Goal: Information Seeking & Learning: Learn about a topic

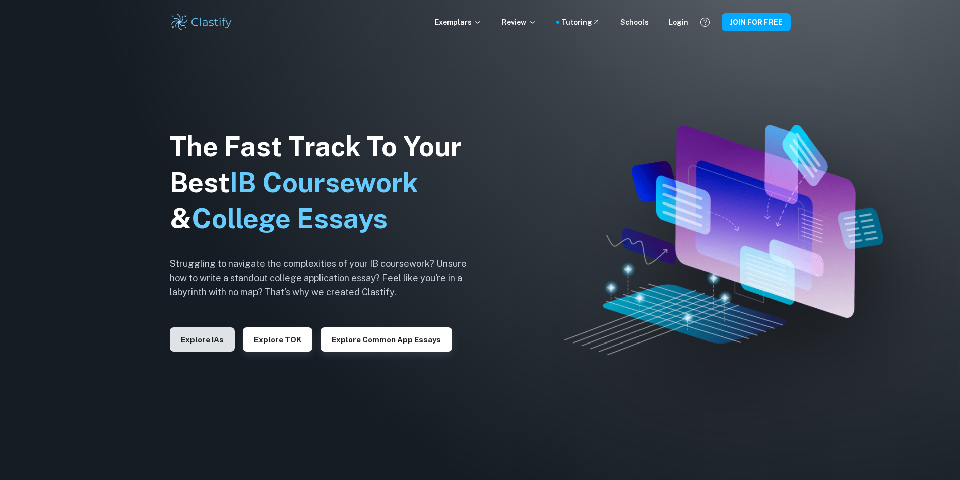
click at [215, 345] on button "Explore IAs" at bounding box center [202, 340] width 65 height 24
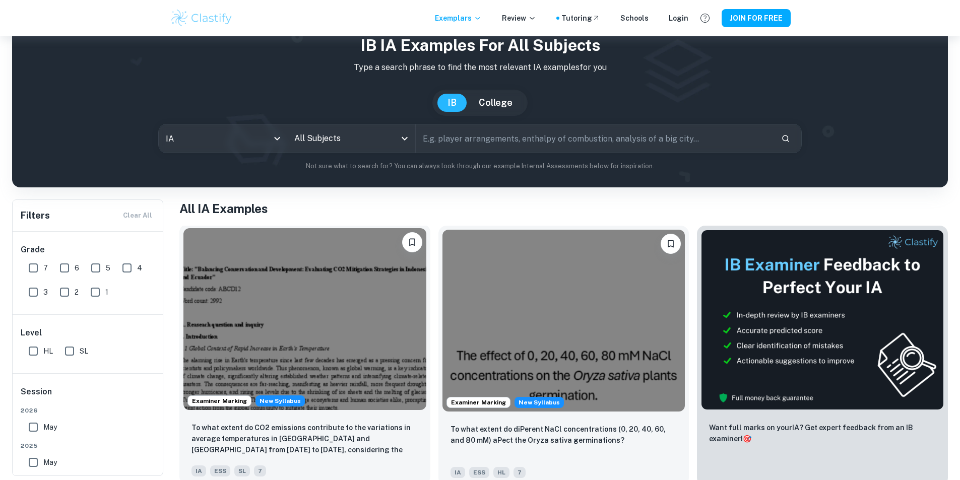
scroll to position [151, 0]
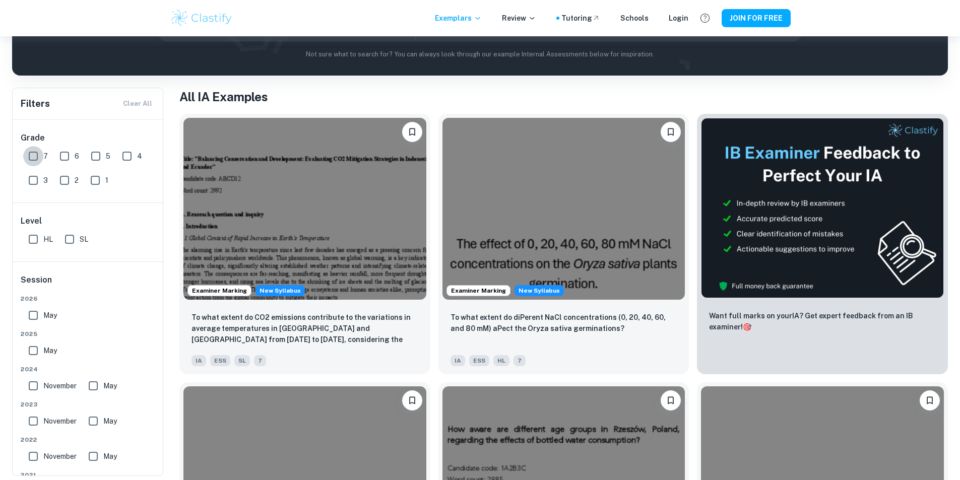
drag, startPoint x: 30, startPoint y: 158, endPoint x: 58, endPoint y: 241, distance: 87.2
click at [30, 159] on input "7" at bounding box center [33, 156] width 20 height 20
checkbox input "true"
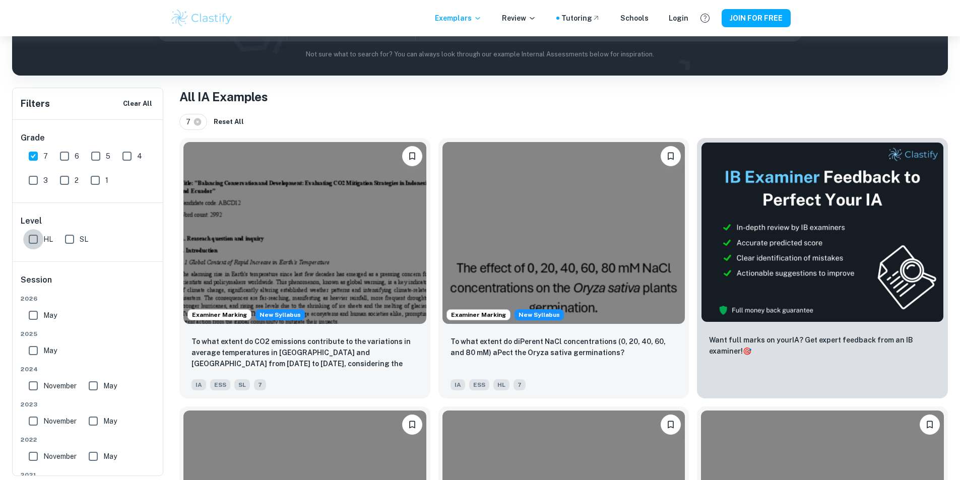
click at [35, 242] on input "HL" at bounding box center [33, 239] width 20 height 20
checkbox input "true"
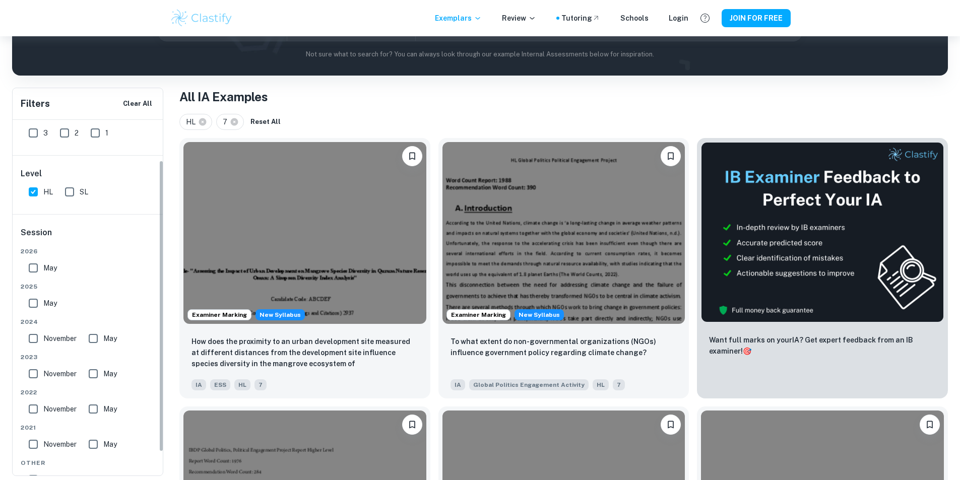
scroll to position [50, 0]
click at [35, 298] on input "May" at bounding box center [33, 300] width 20 height 20
checkbox input "true"
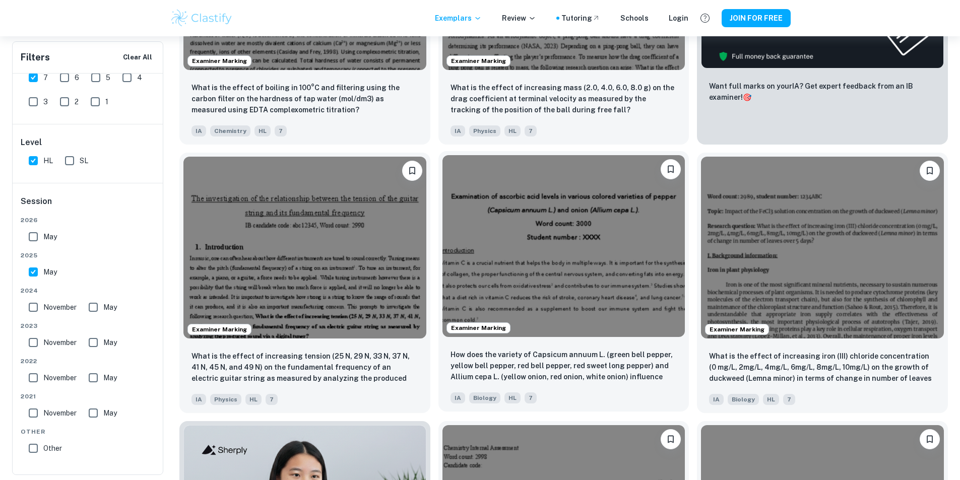
scroll to position [403, 0]
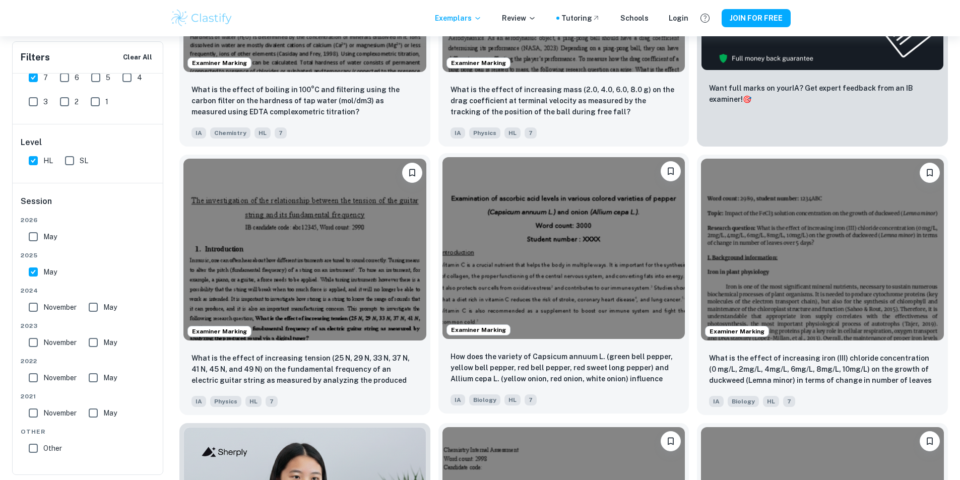
click at [443, 198] on img at bounding box center [564, 248] width 243 height 182
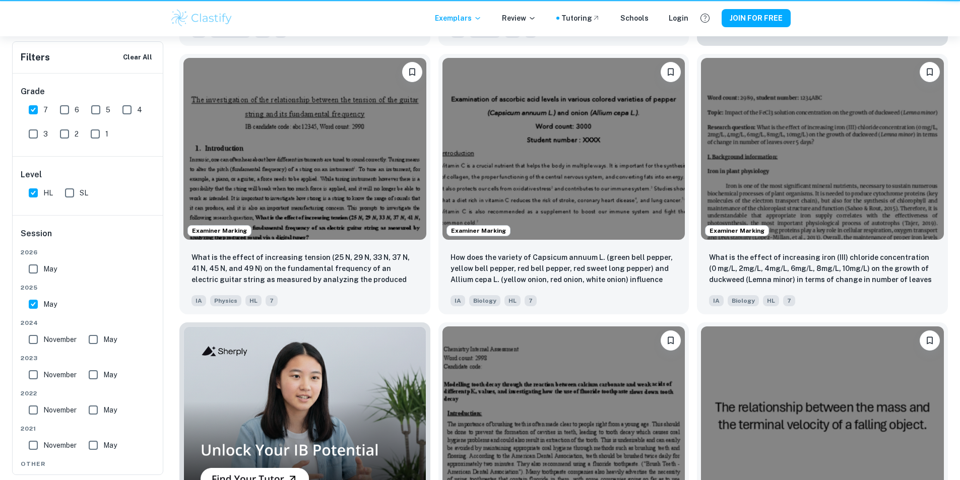
scroll to position [403, 0]
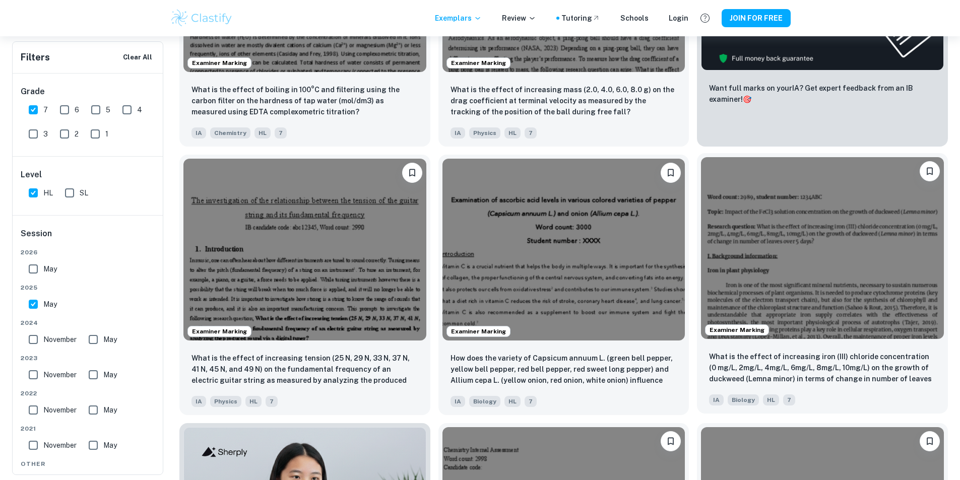
click at [701, 215] on img at bounding box center [822, 248] width 243 height 182
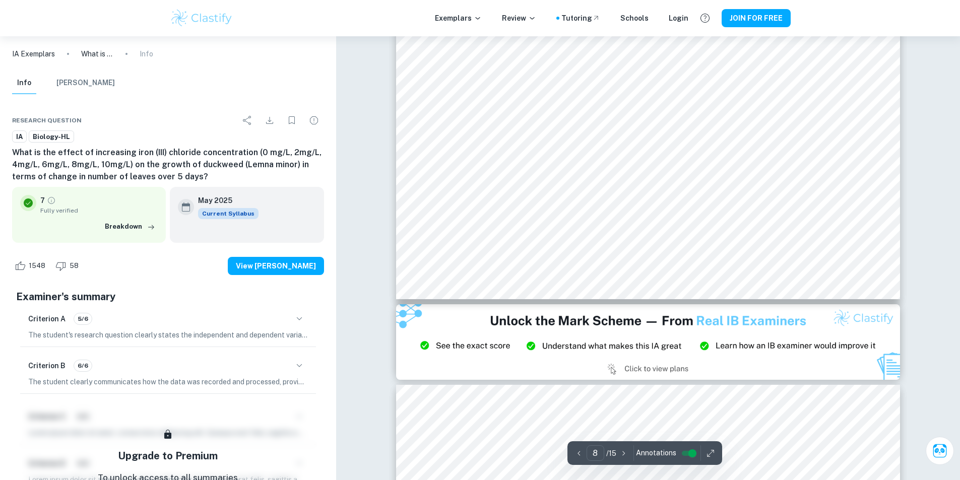
type input "9"
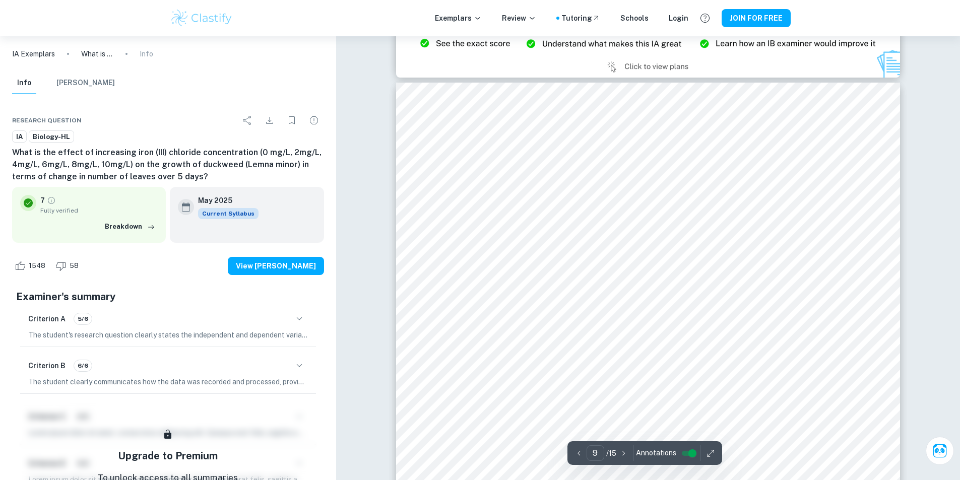
scroll to position [6351, 0]
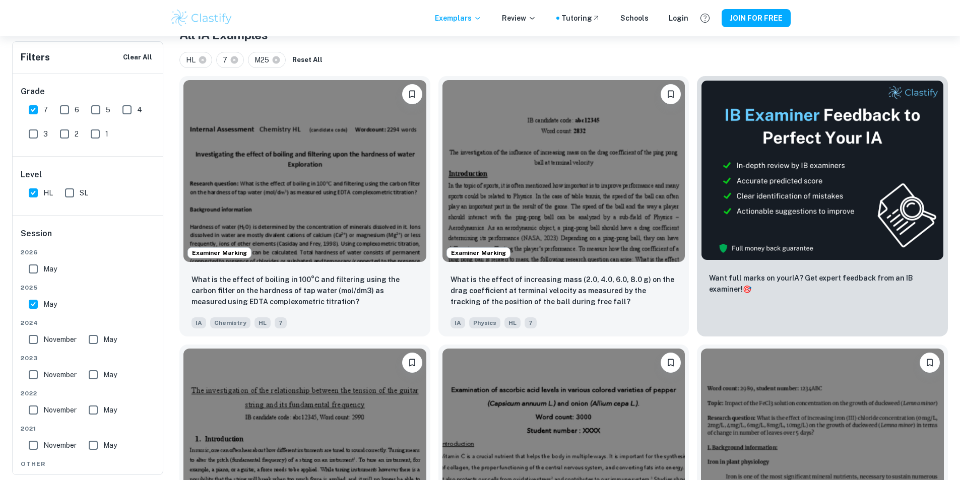
scroll to position [151, 0]
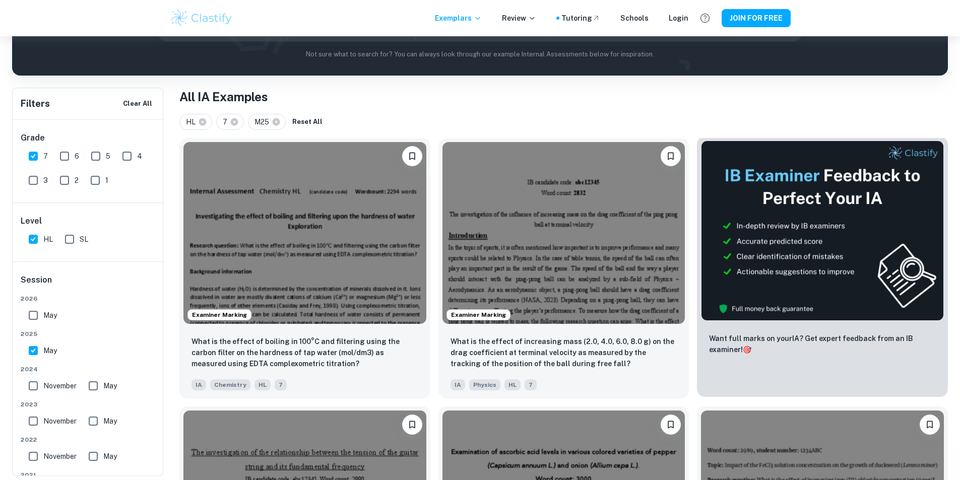
click at [701, 219] on img at bounding box center [822, 231] width 243 height 180
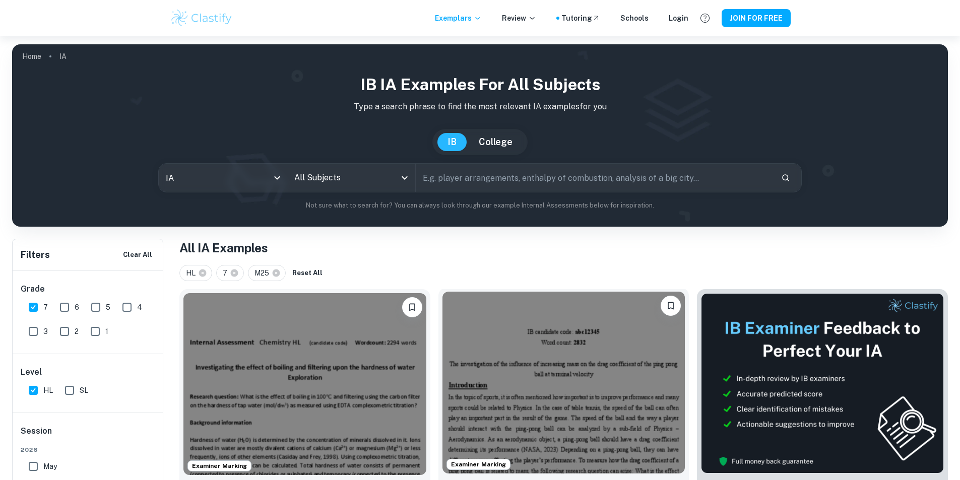
scroll to position [151, 0]
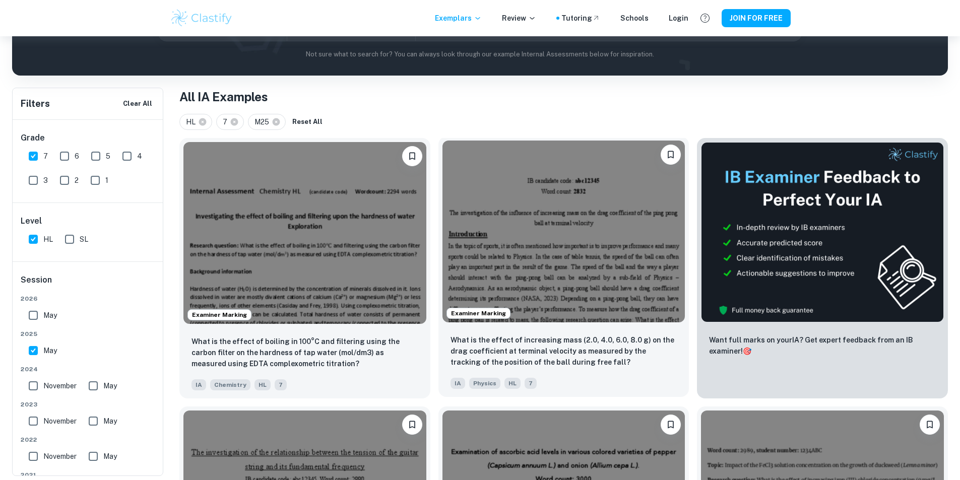
click at [470, 203] on img at bounding box center [564, 232] width 243 height 182
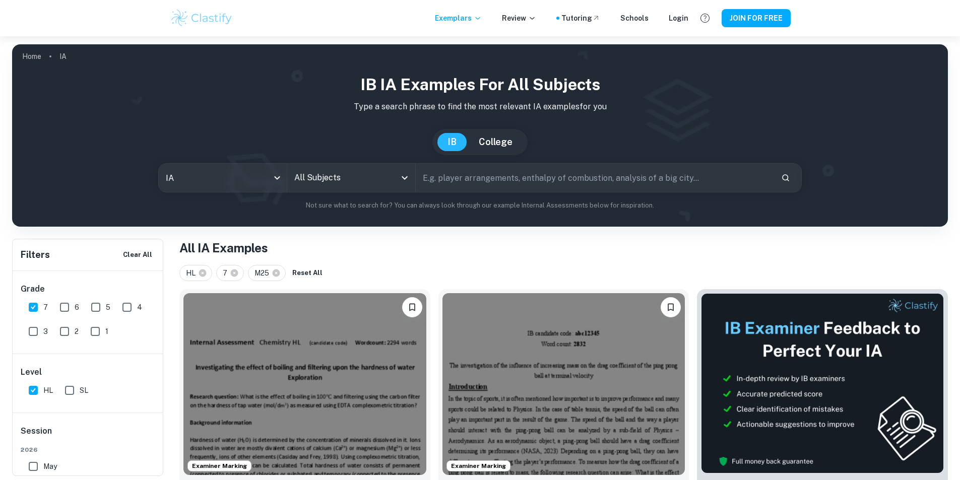
click at [347, 176] on input "All Subjects" at bounding box center [344, 177] width 104 height 19
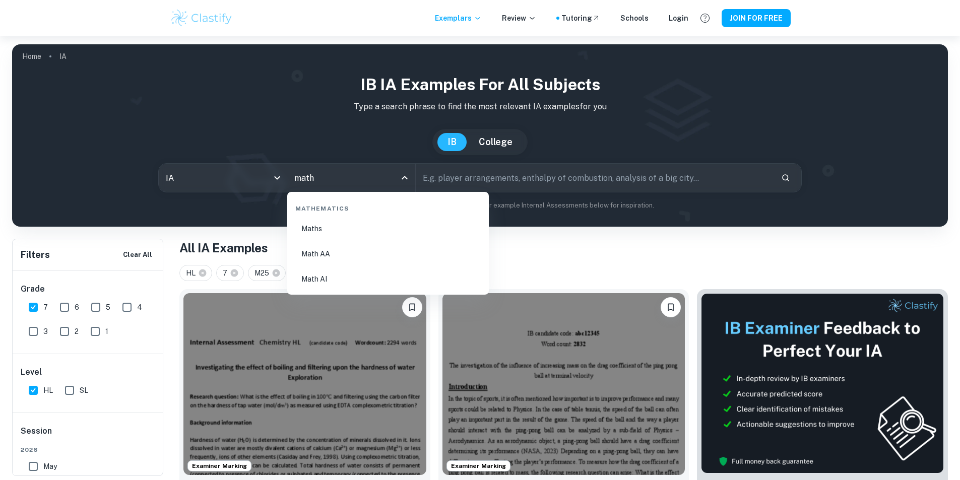
drag, startPoint x: 352, startPoint y: 257, endPoint x: 352, endPoint y: 251, distance: 6.1
click at [352, 251] on li "Math AA" at bounding box center [388, 253] width 194 height 23
type input "Math AA"
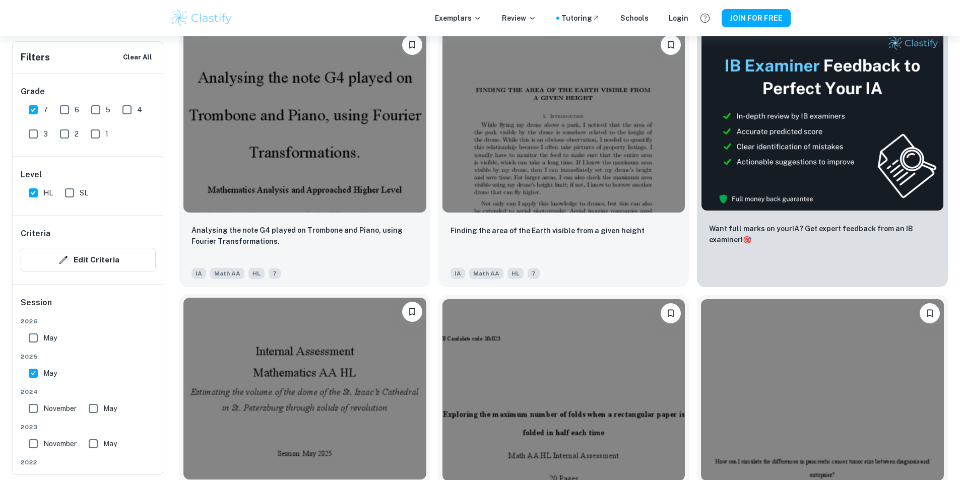
scroll to position [352, 0]
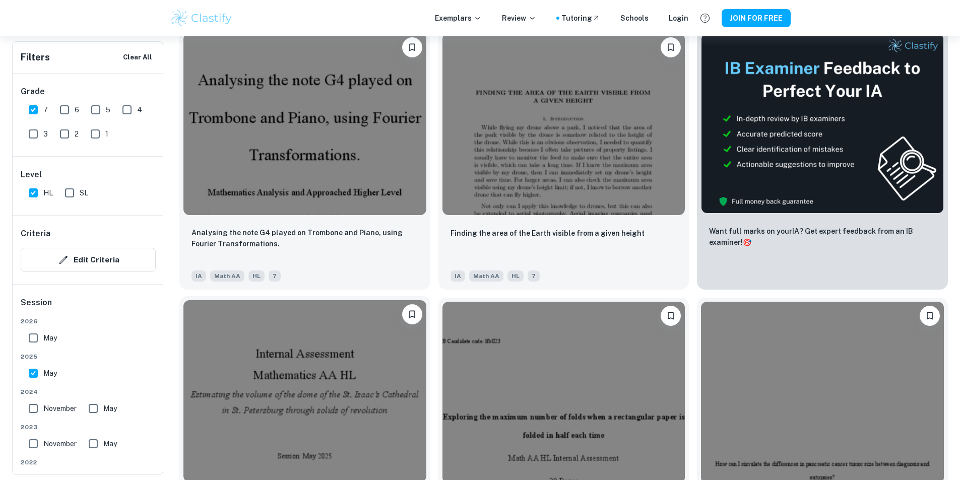
click at [426, 300] on img at bounding box center [304, 391] width 243 height 182
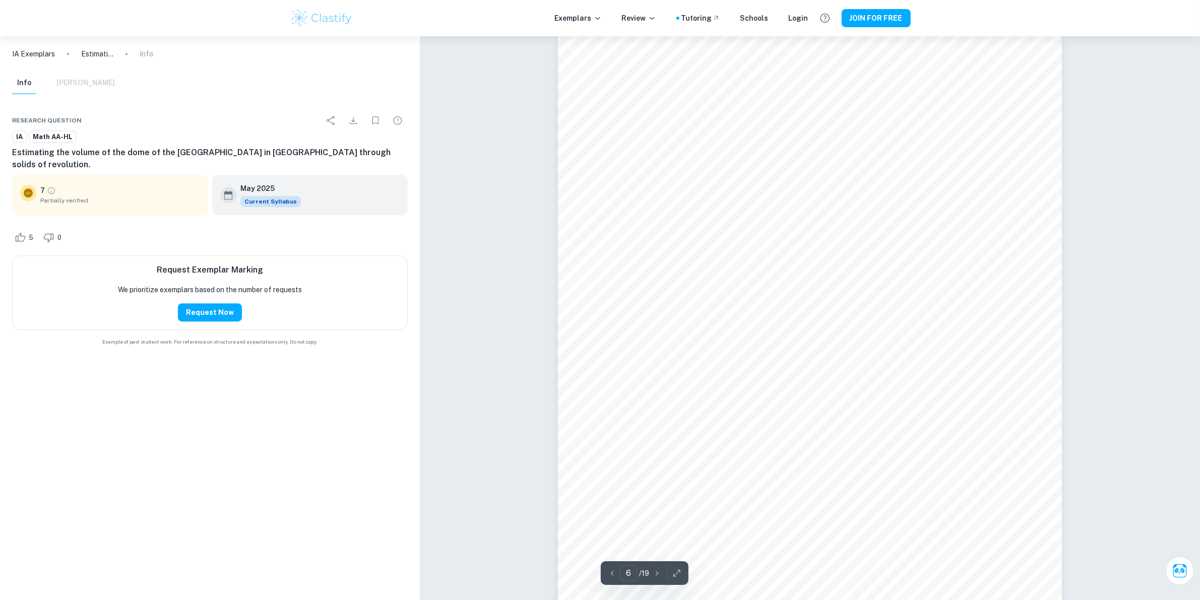
scroll to position [3831, 0]
type input "18"
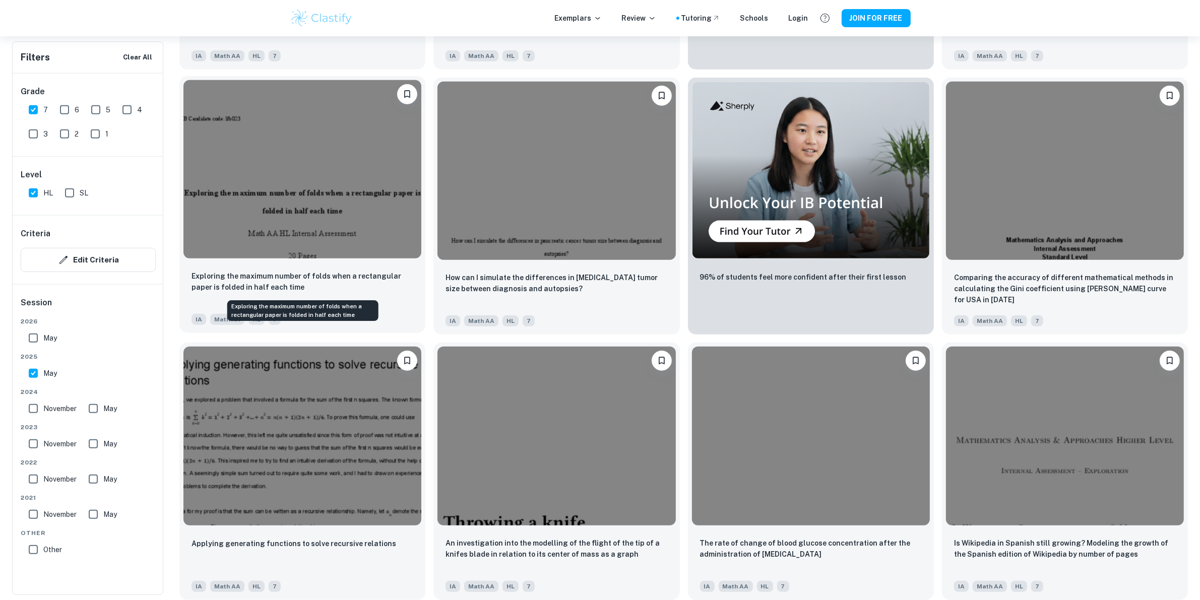
scroll to position [507, 0]
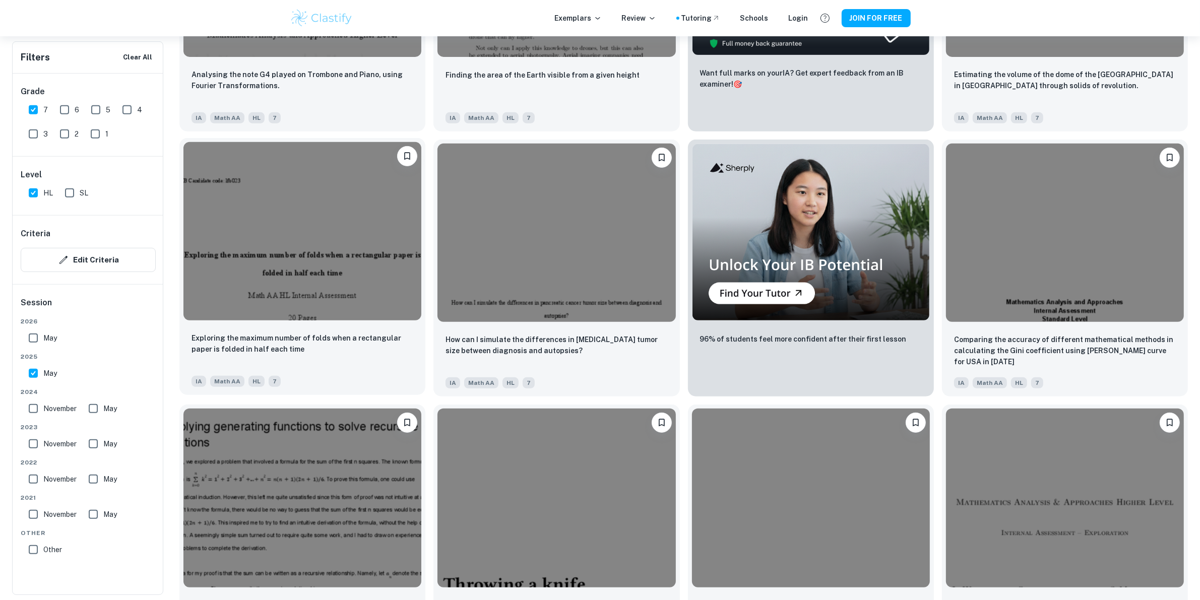
click at [350, 291] on img at bounding box center [302, 231] width 238 height 178
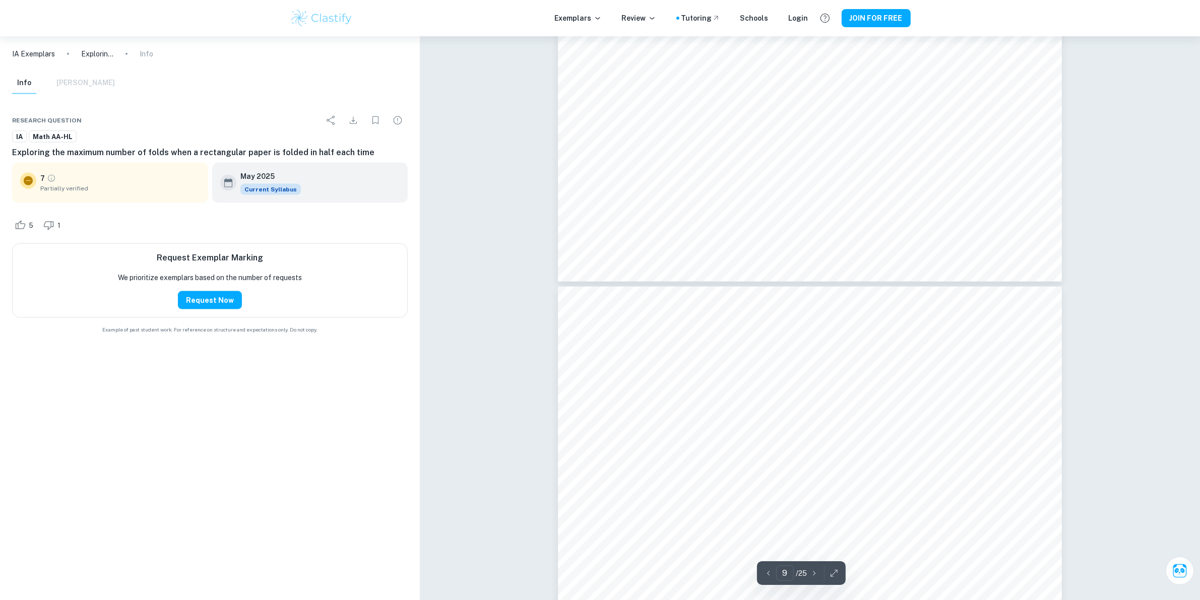
type input "10"
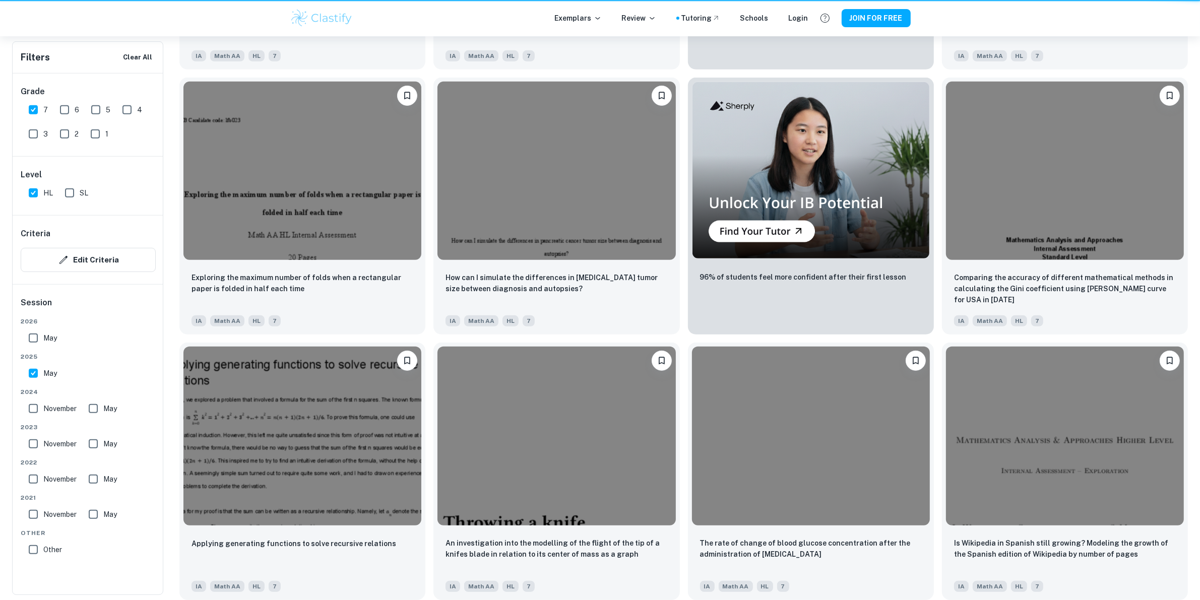
scroll to position [507, 0]
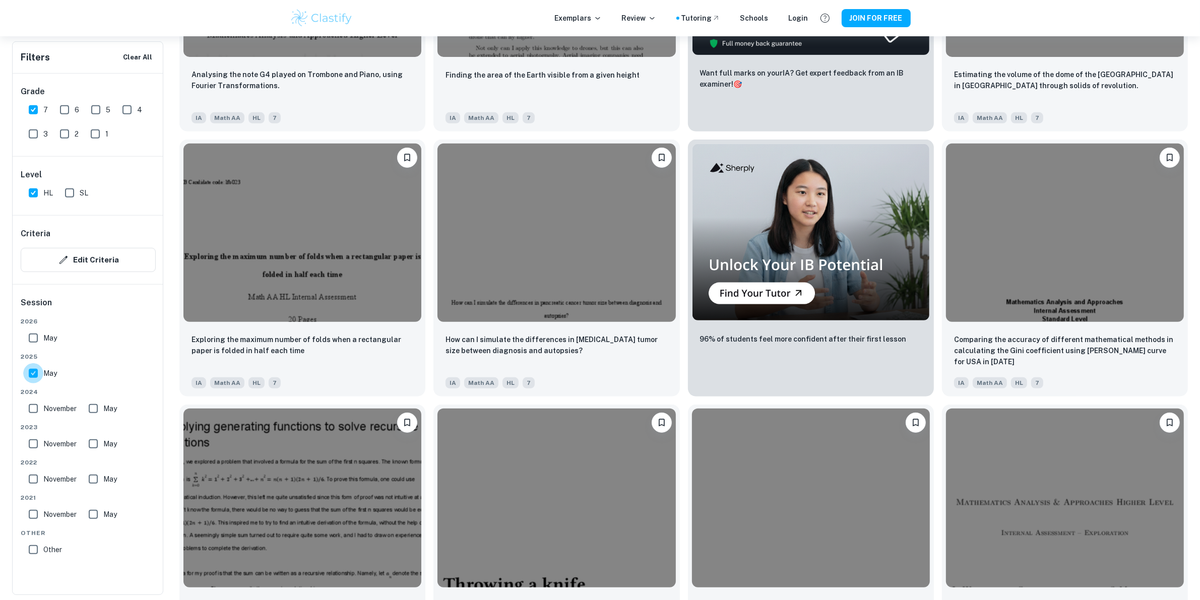
click at [37, 372] on input "May" at bounding box center [33, 373] width 20 height 20
checkbox input "false"
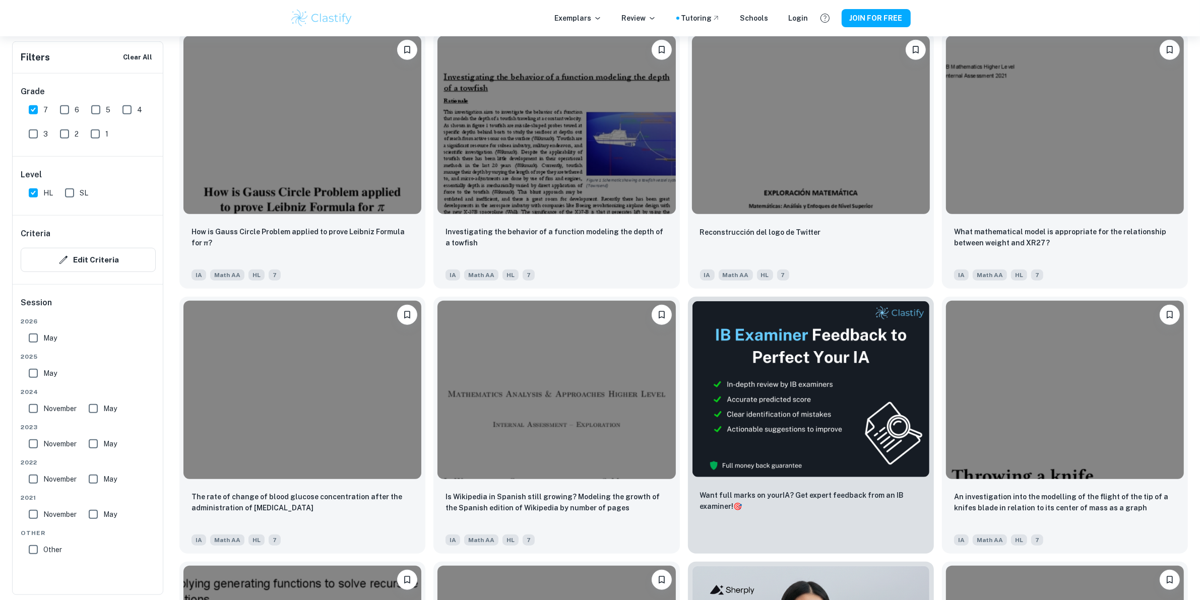
scroll to position [1128, 0]
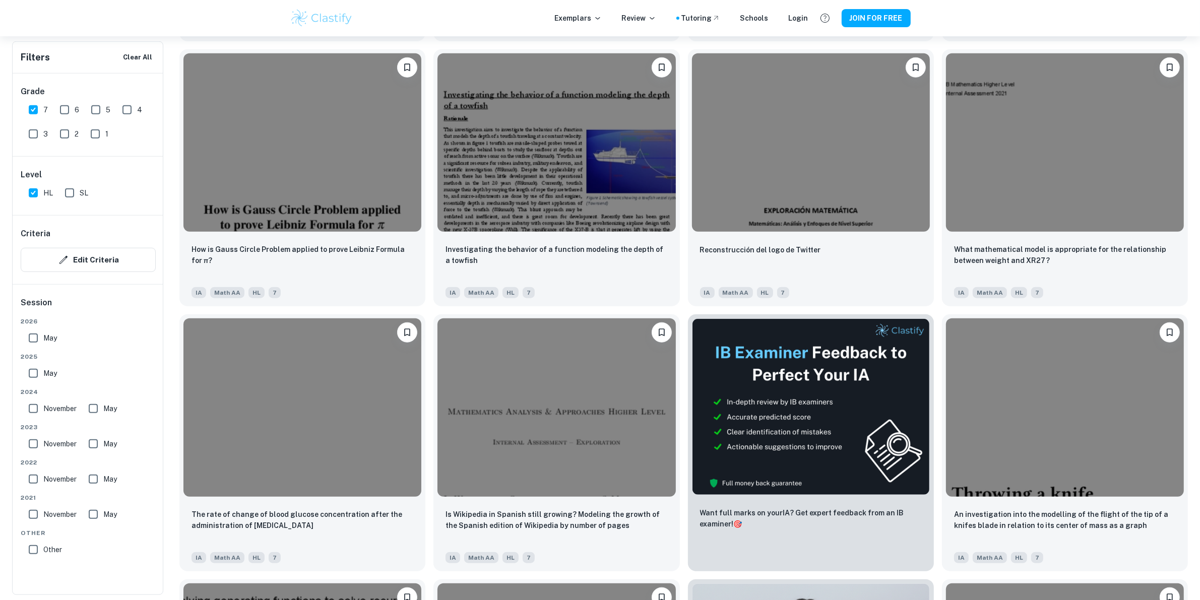
click at [28, 108] on input "7" at bounding box center [33, 110] width 20 height 20
checkbox input "false"
click at [63, 112] on input "6" at bounding box center [64, 110] width 20 height 20
checkbox input "true"
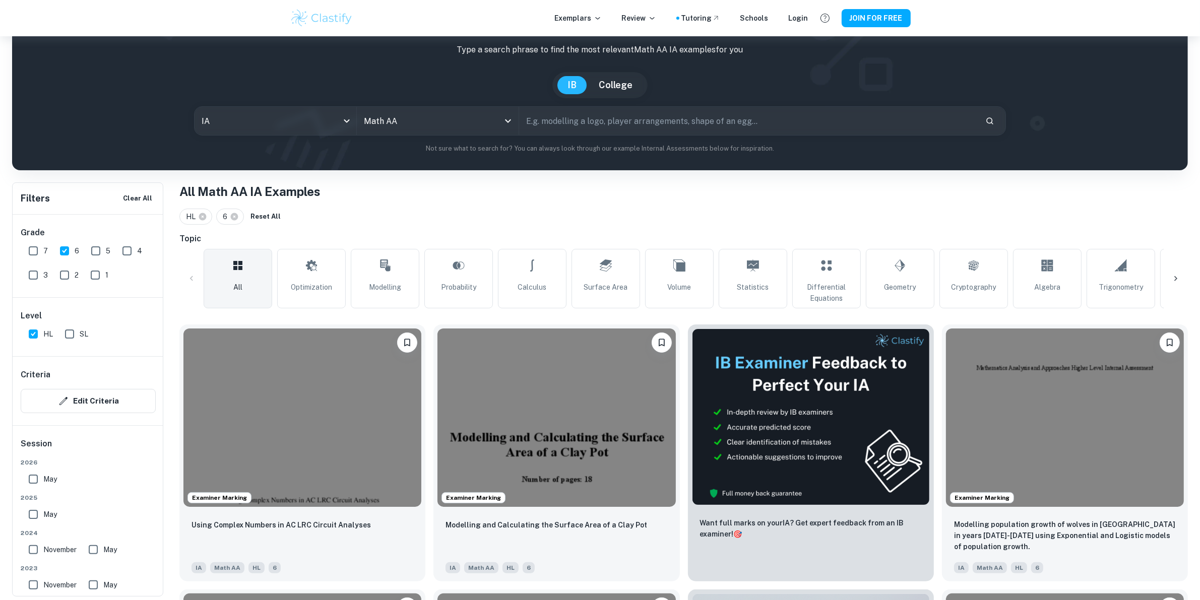
scroll to position [0, 0]
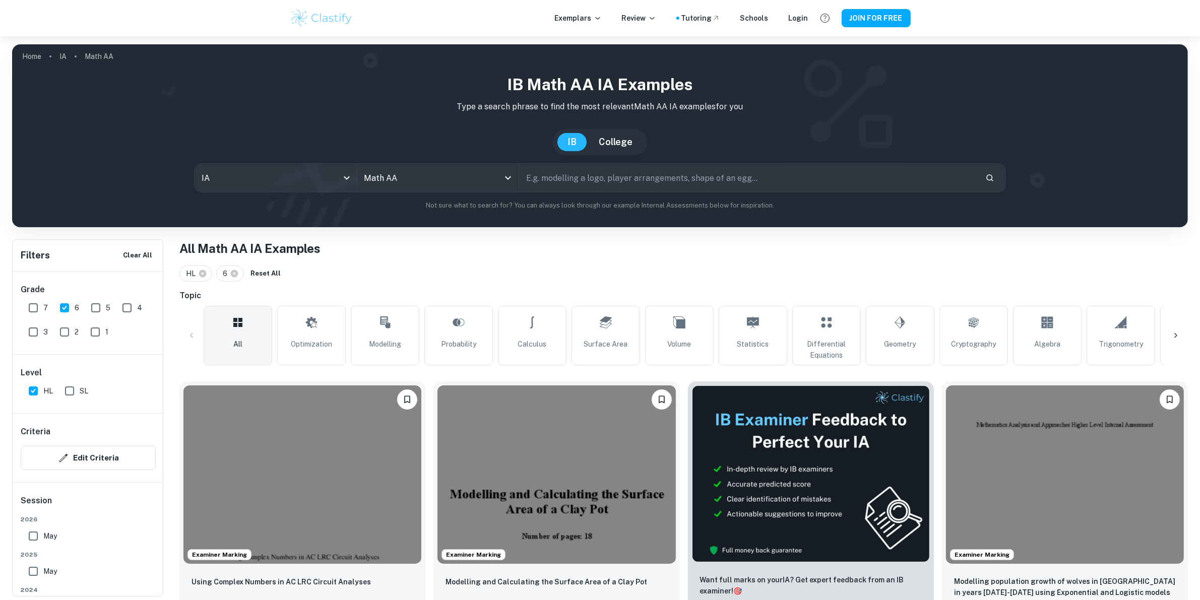
click at [581, 180] on input "text" at bounding box center [748, 178] width 458 height 28
type input "optimisation"
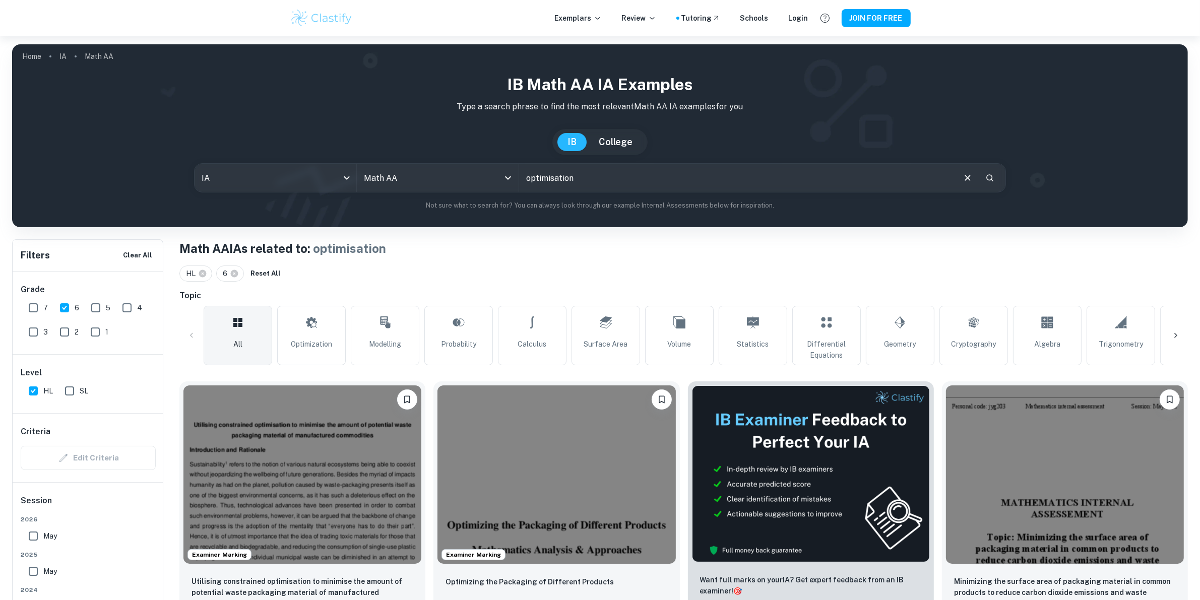
scroll to position [126, 0]
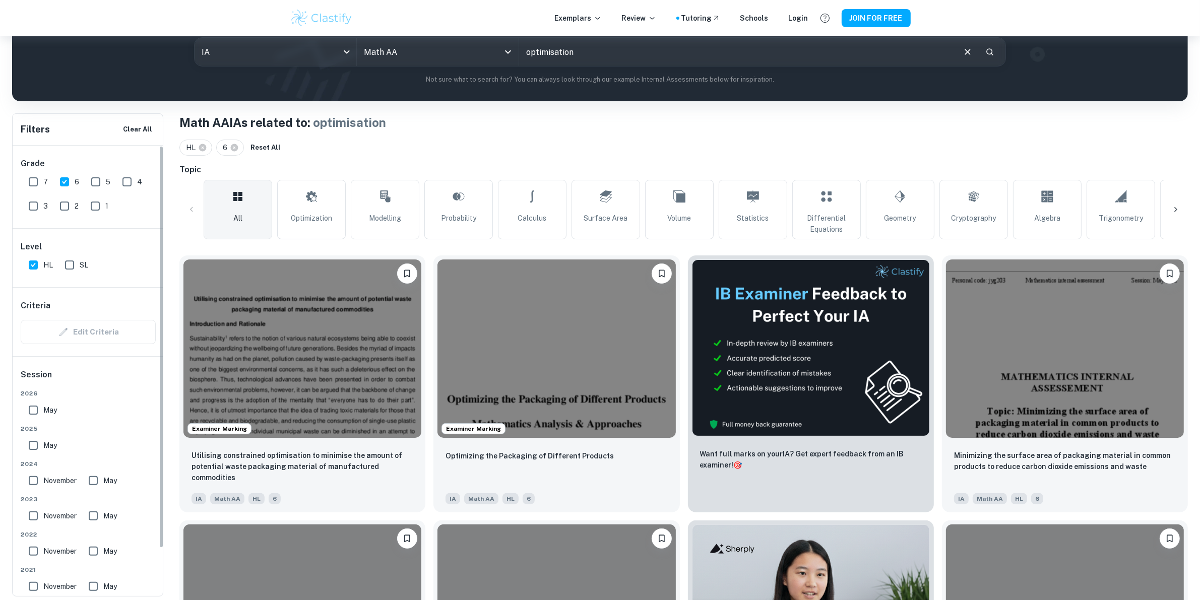
drag, startPoint x: 58, startPoint y: 185, endPoint x: 165, endPoint y: 242, distance: 121.3
click at [59, 187] on input "6" at bounding box center [64, 182] width 20 height 20
checkbox input "false"
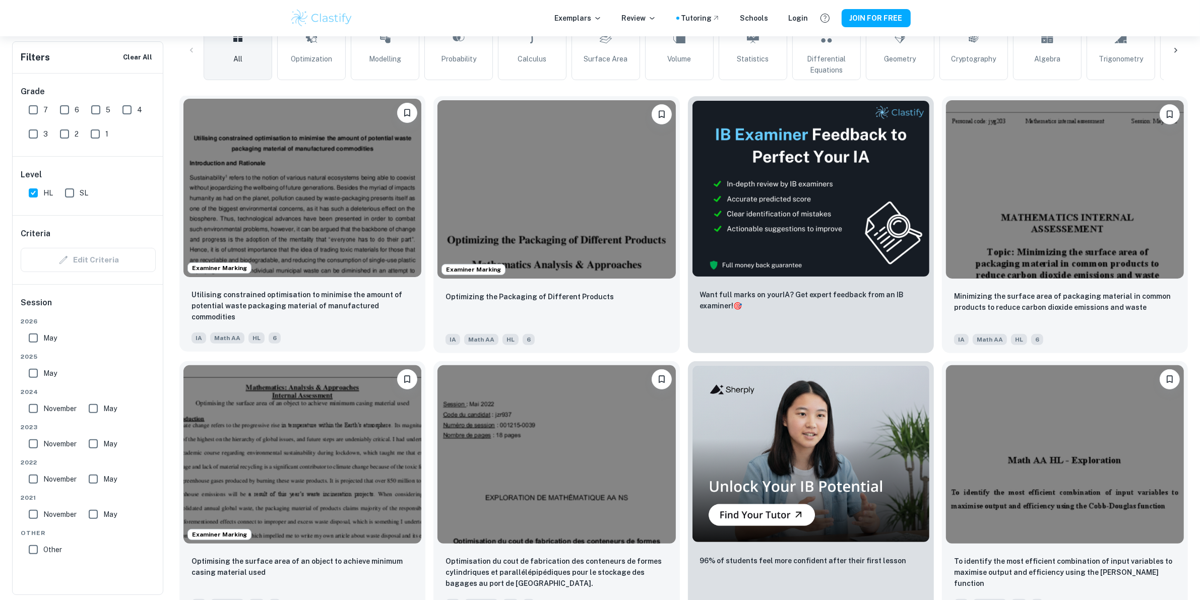
scroll to position [378, 0]
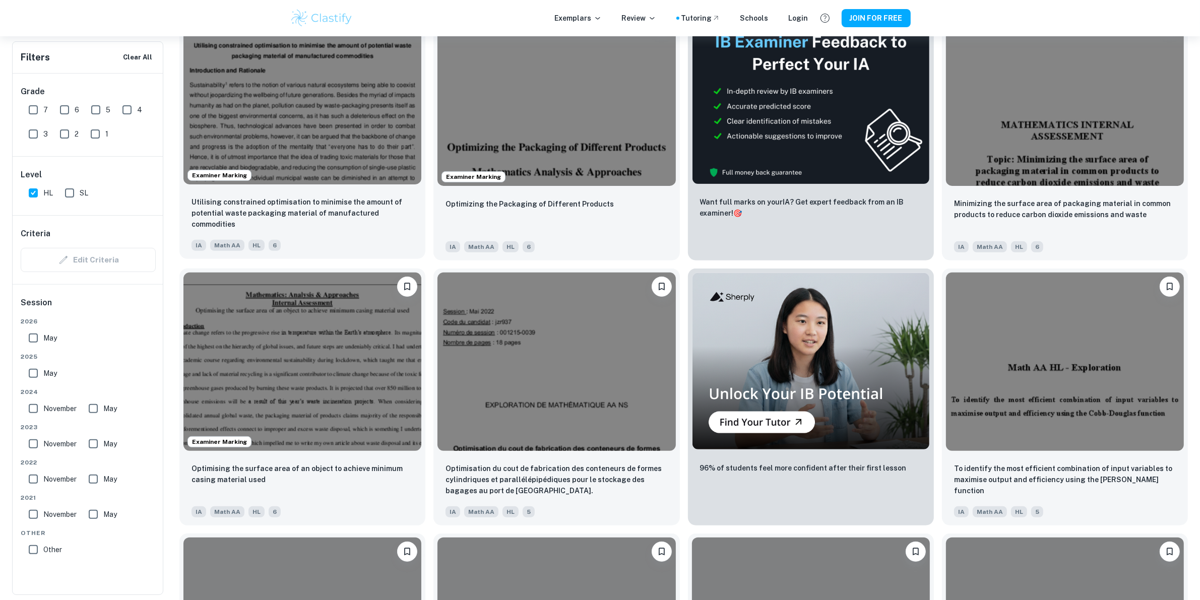
click at [346, 119] on img at bounding box center [302, 95] width 238 height 178
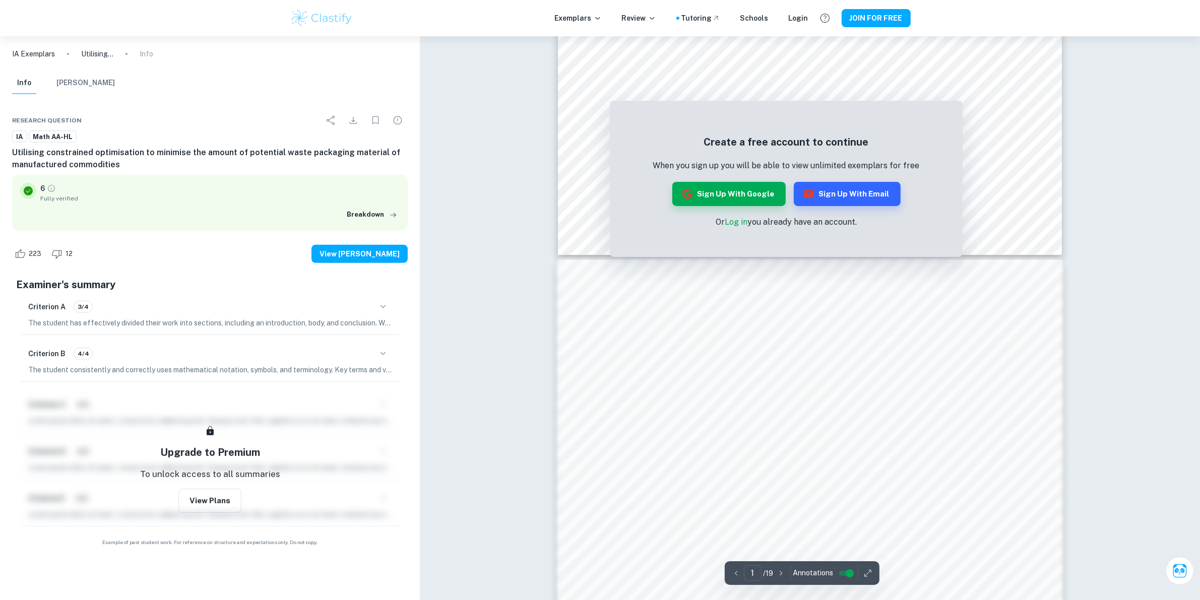
scroll to position [946, 0]
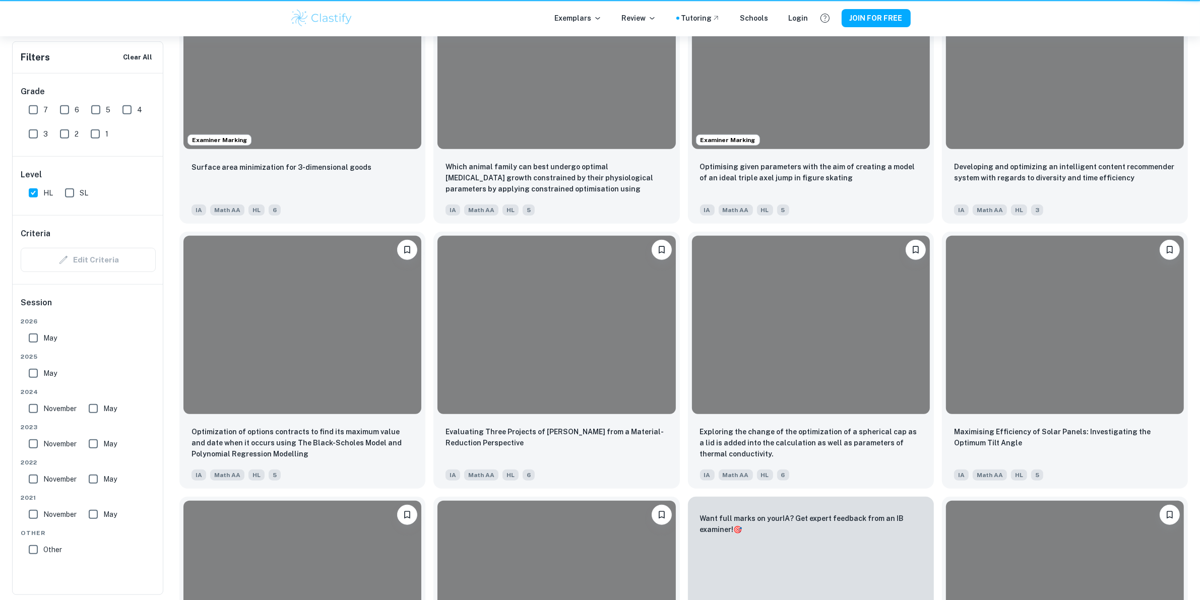
scroll to position [378, 0]
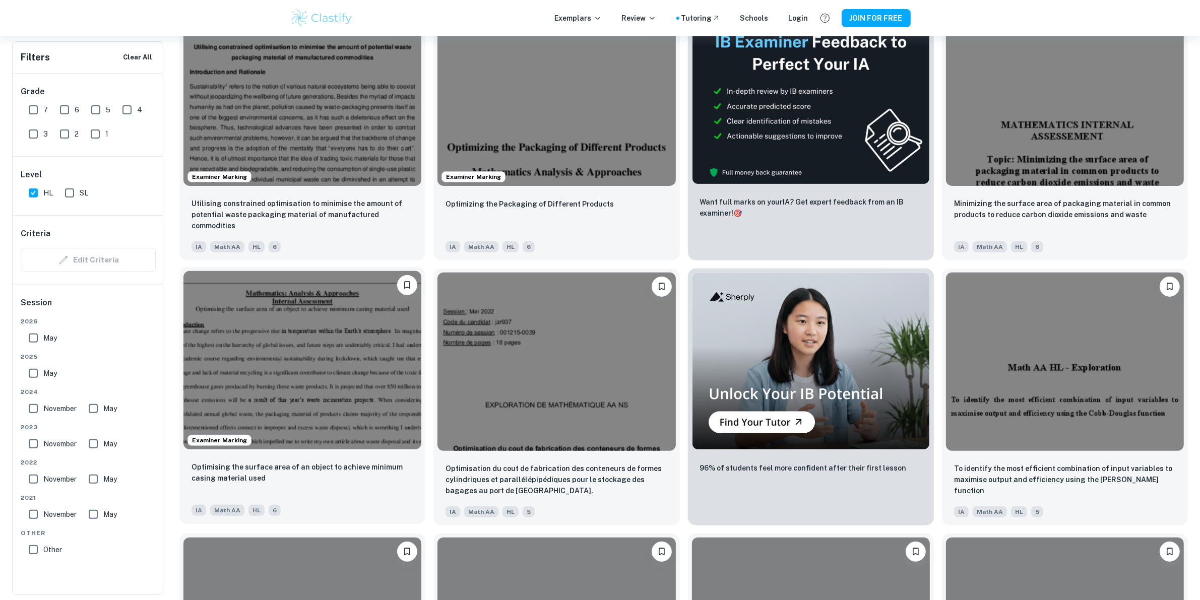
click at [341, 347] on img at bounding box center [302, 360] width 238 height 178
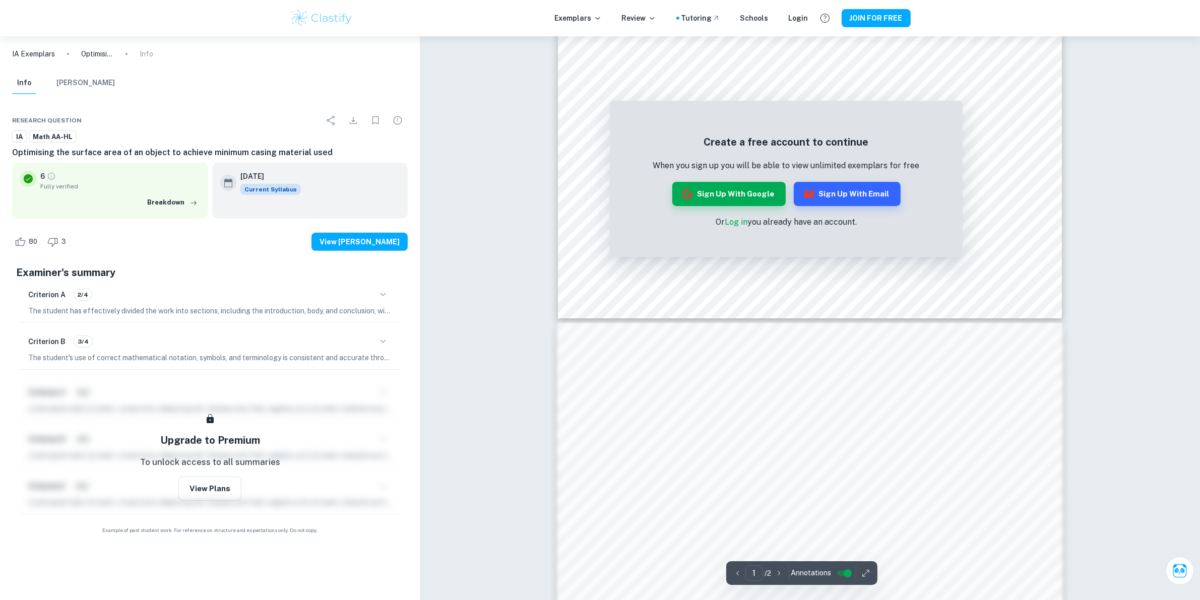
scroll to position [947, 0]
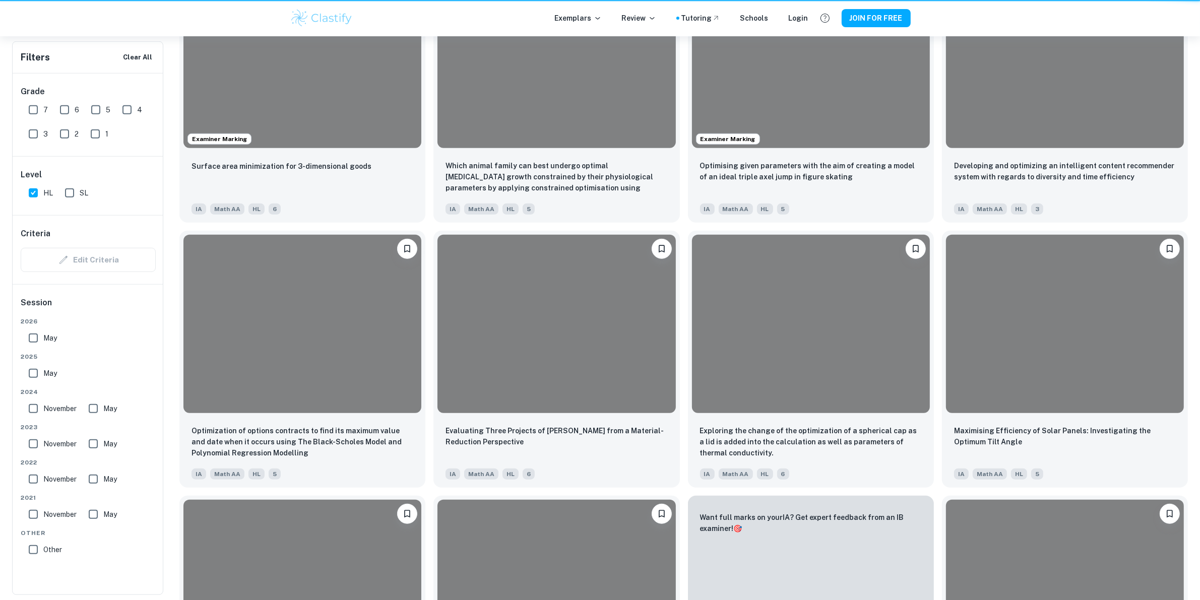
scroll to position [378, 0]
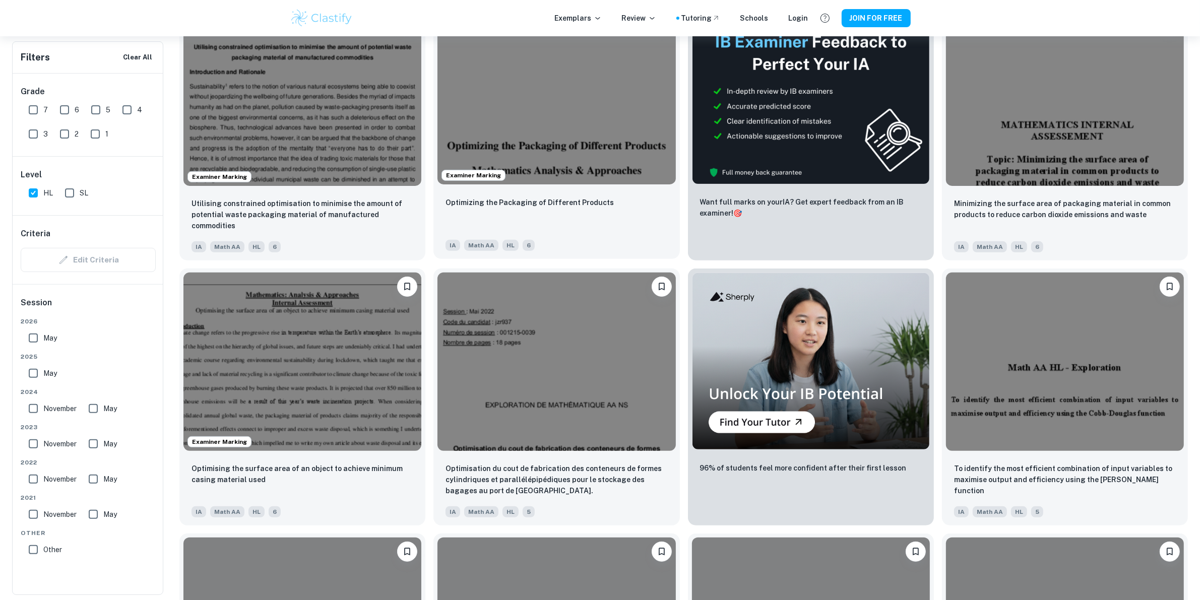
click at [610, 149] on img at bounding box center [557, 95] width 238 height 178
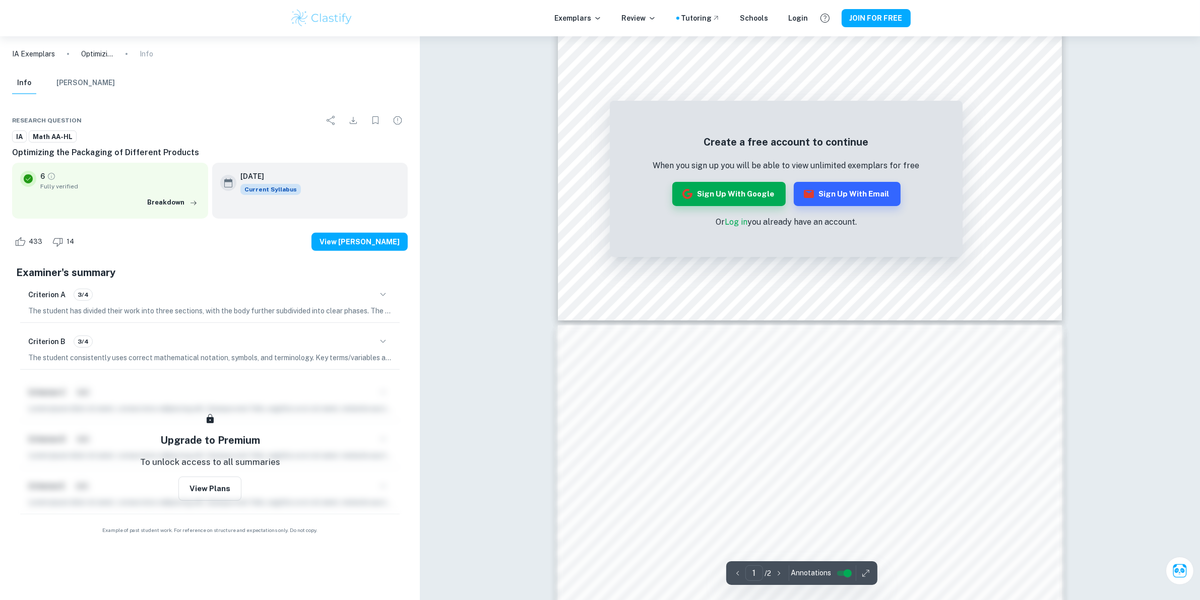
scroll to position [825, 0]
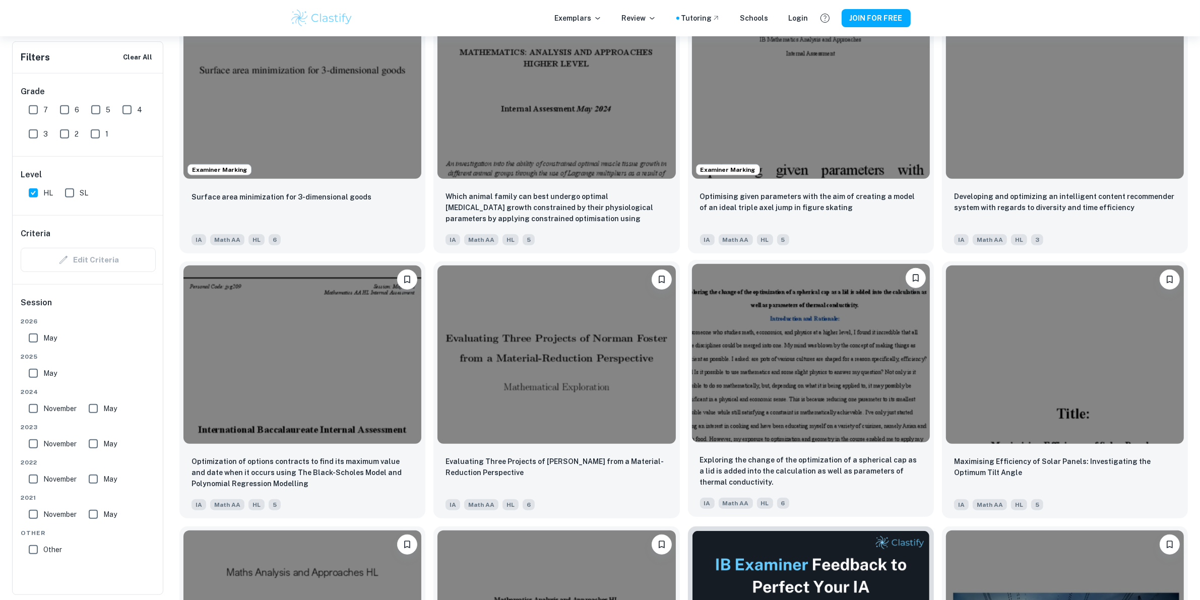
scroll to position [1008, 0]
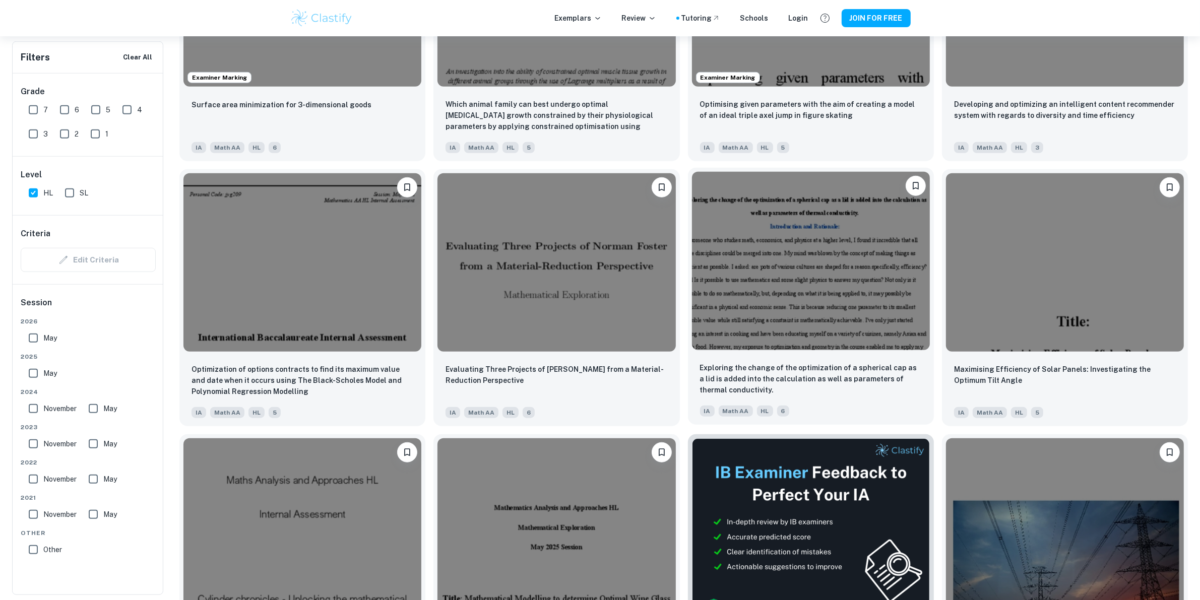
click at [827, 258] on img at bounding box center [811, 261] width 238 height 178
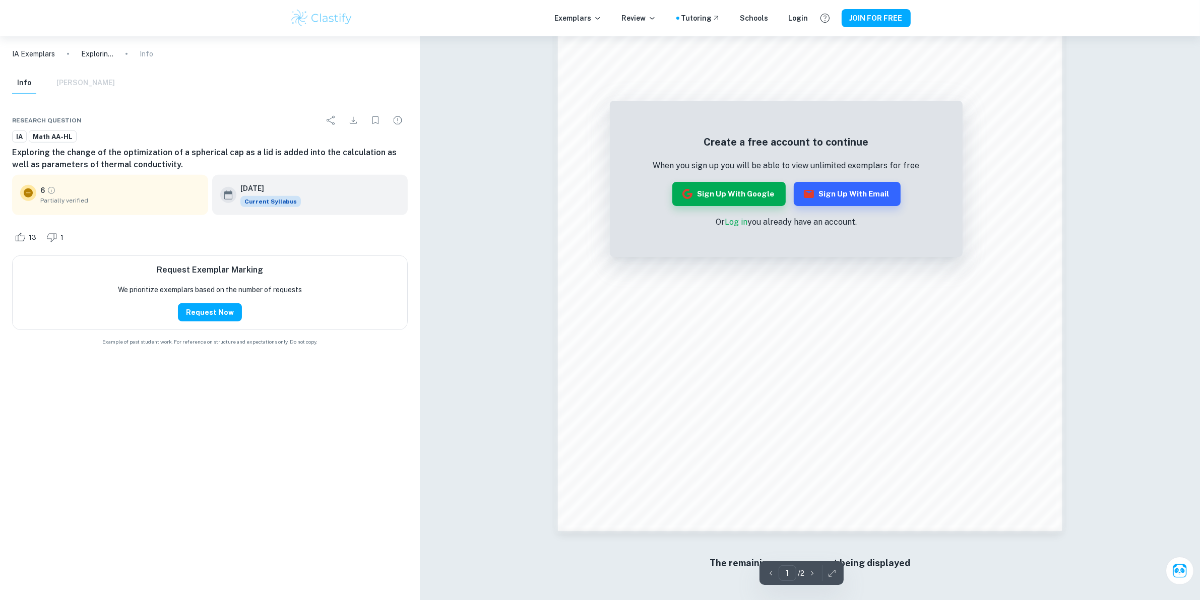
scroll to position [734, 0]
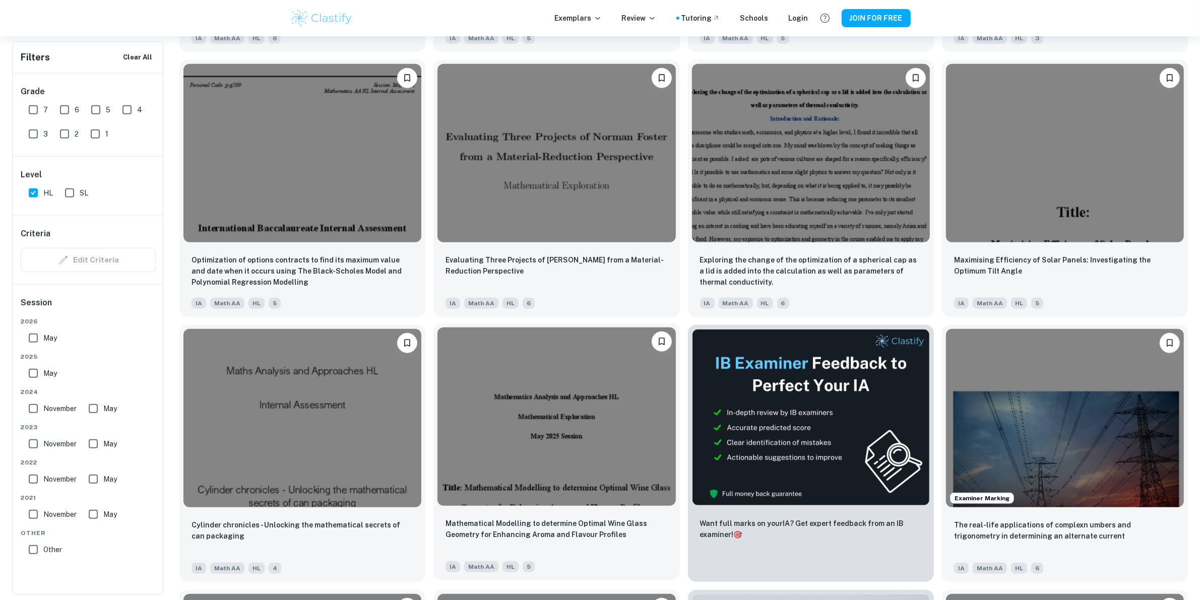
scroll to position [1323, 0]
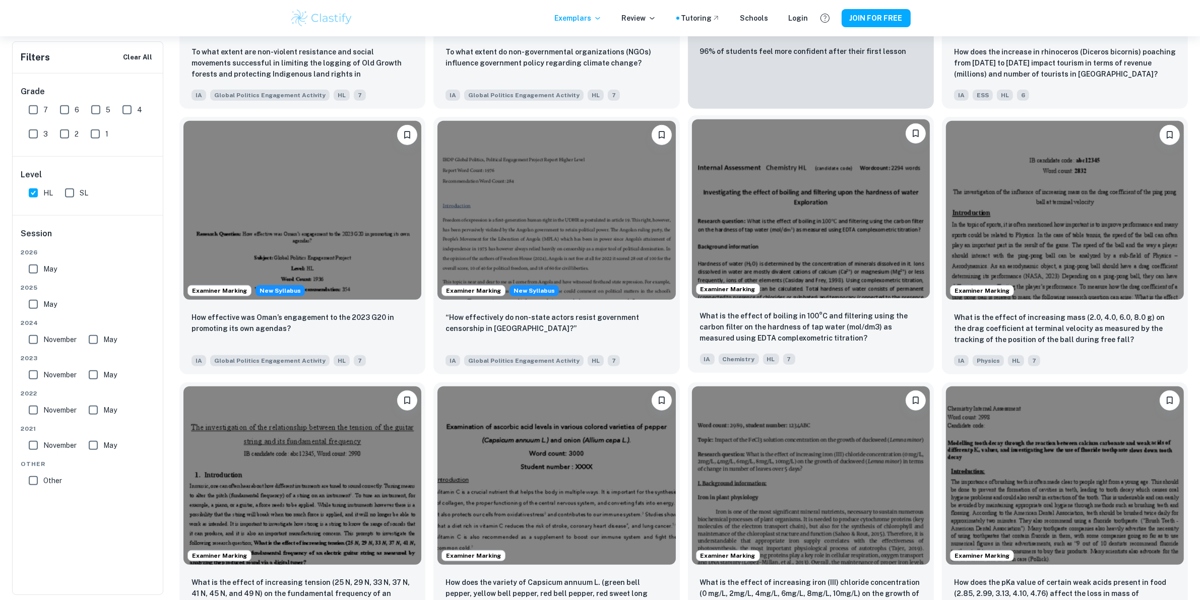
scroll to position [693, 0]
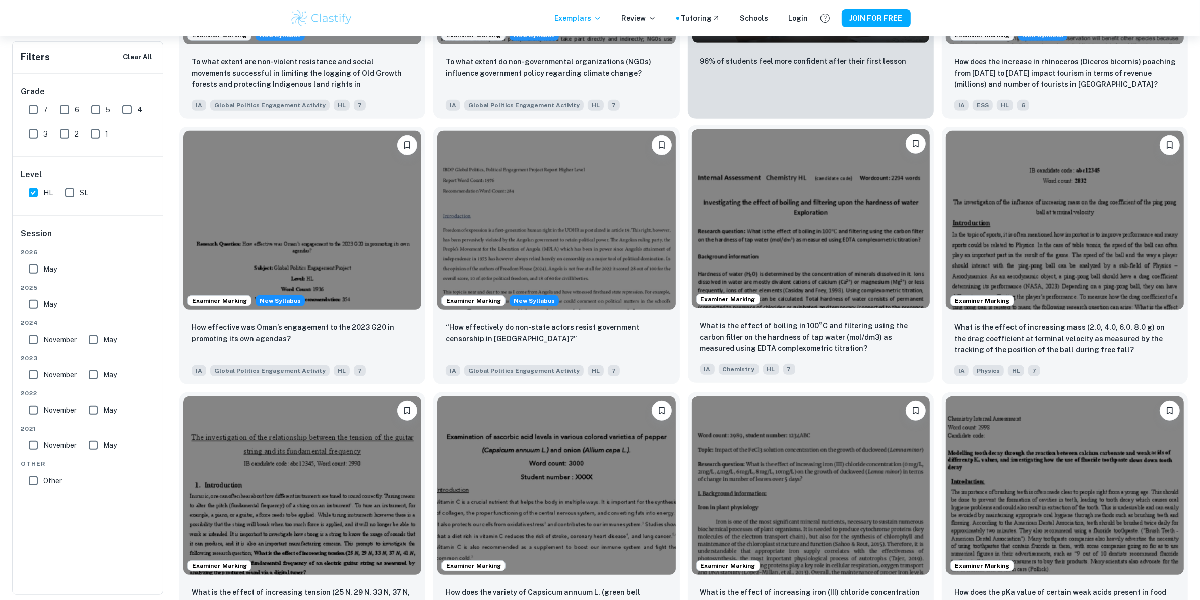
click at [834, 217] on img at bounding box center [811, 219] width 238 height 178
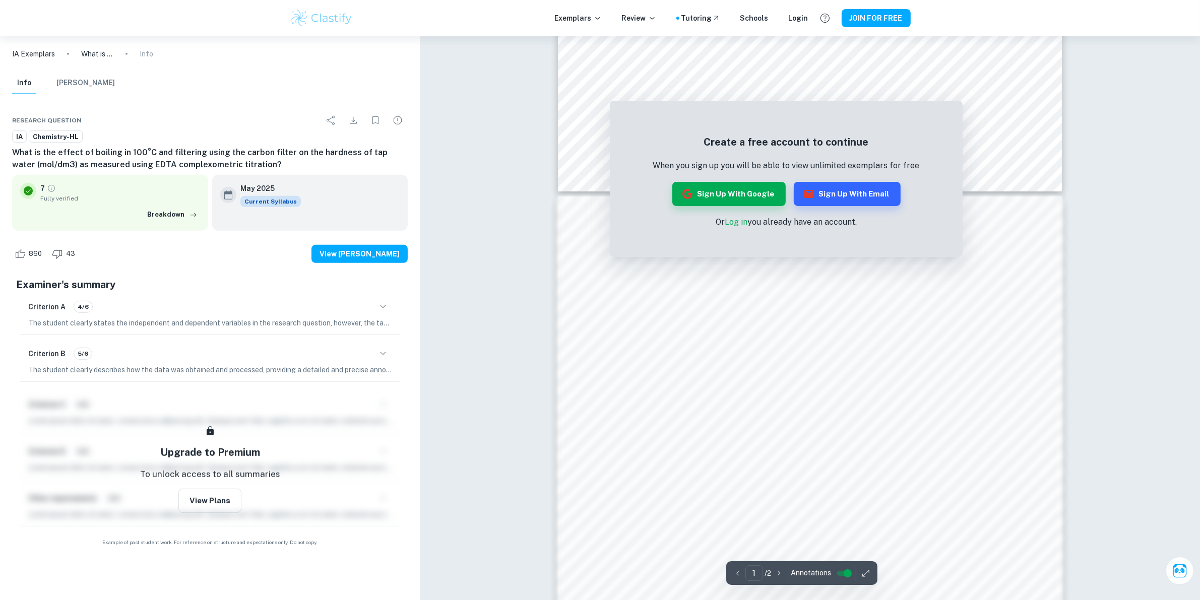
drag, startPoint x: 538, startPoint y: 341, endPoint x: 684, endPoint y: 323, distance: 146.3
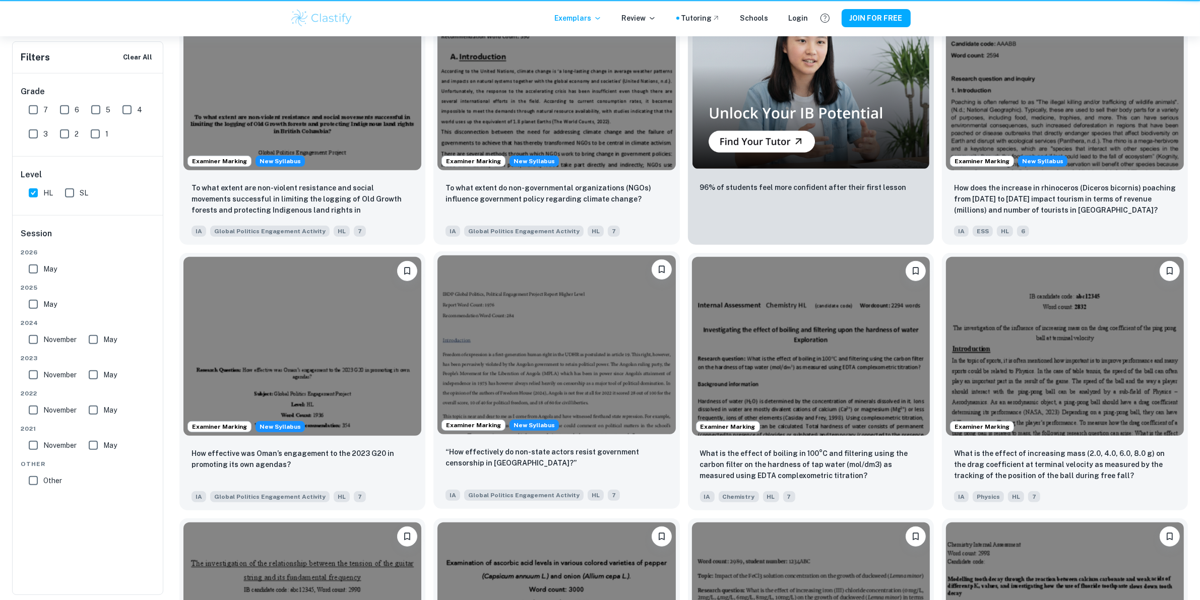
scroll to position [693, 0]
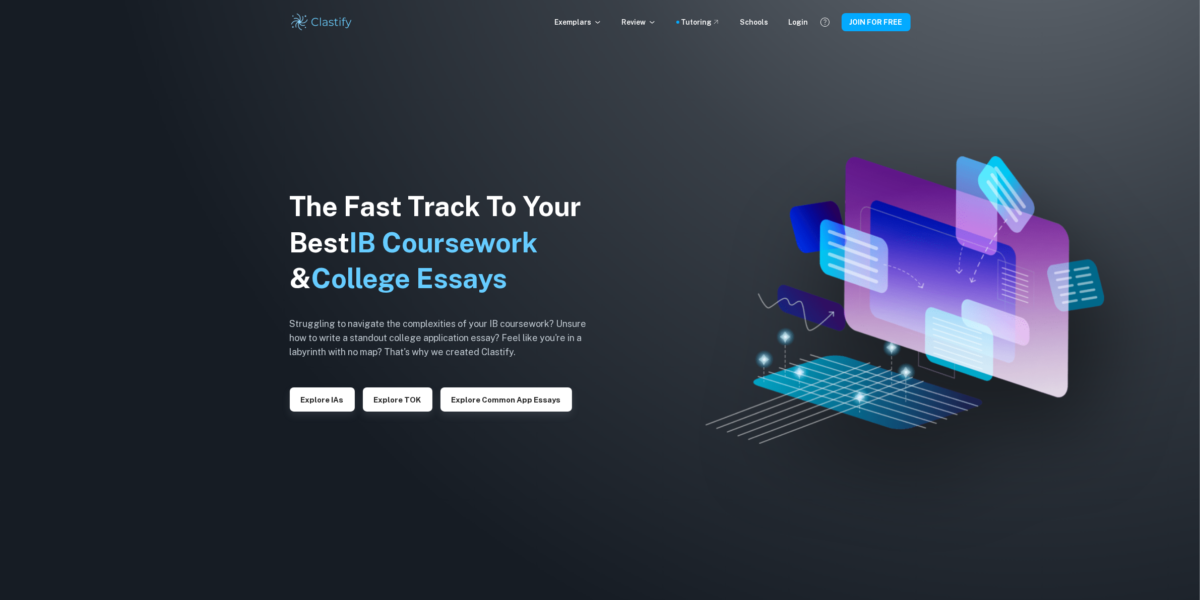
drag, startPoint x: 521, startPoint y: 353, endPoint x: 519, endPoint y: 348, distance: 5.3
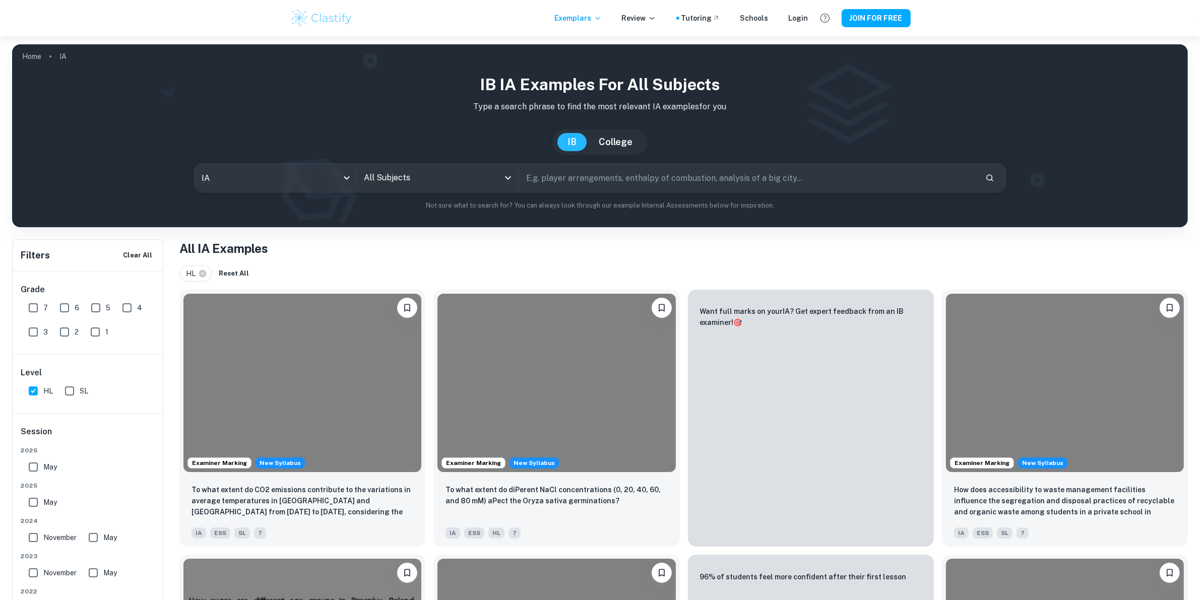
scroll to position [693, 0]
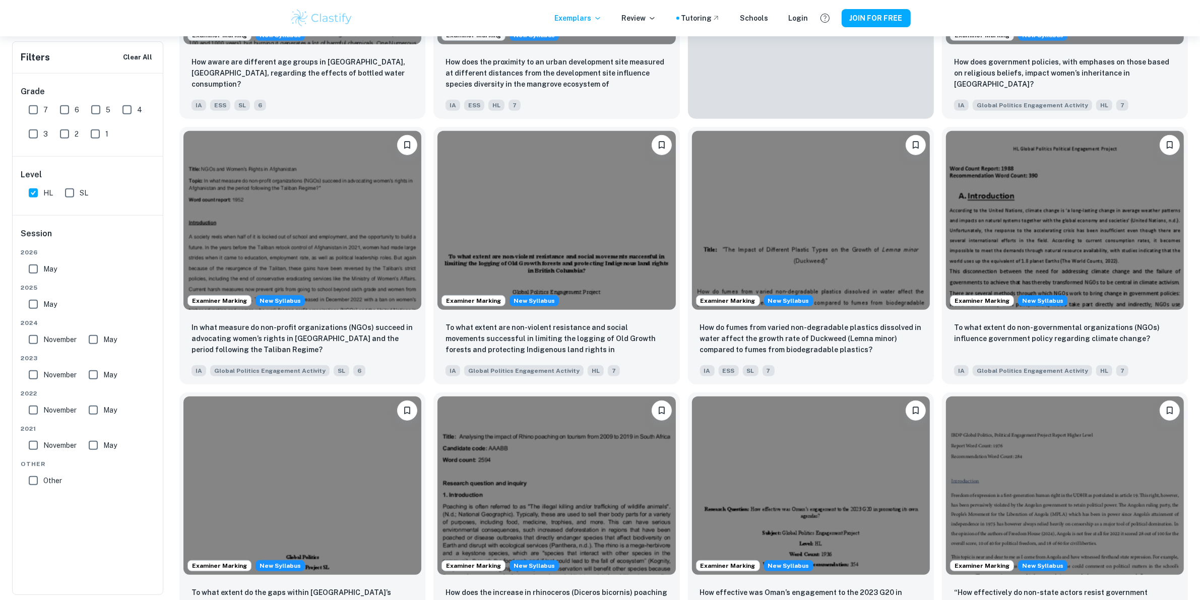
click at [36, 112] on input "7" at bounding box center [33, 110] width 20 height 20
checkbox input "true"
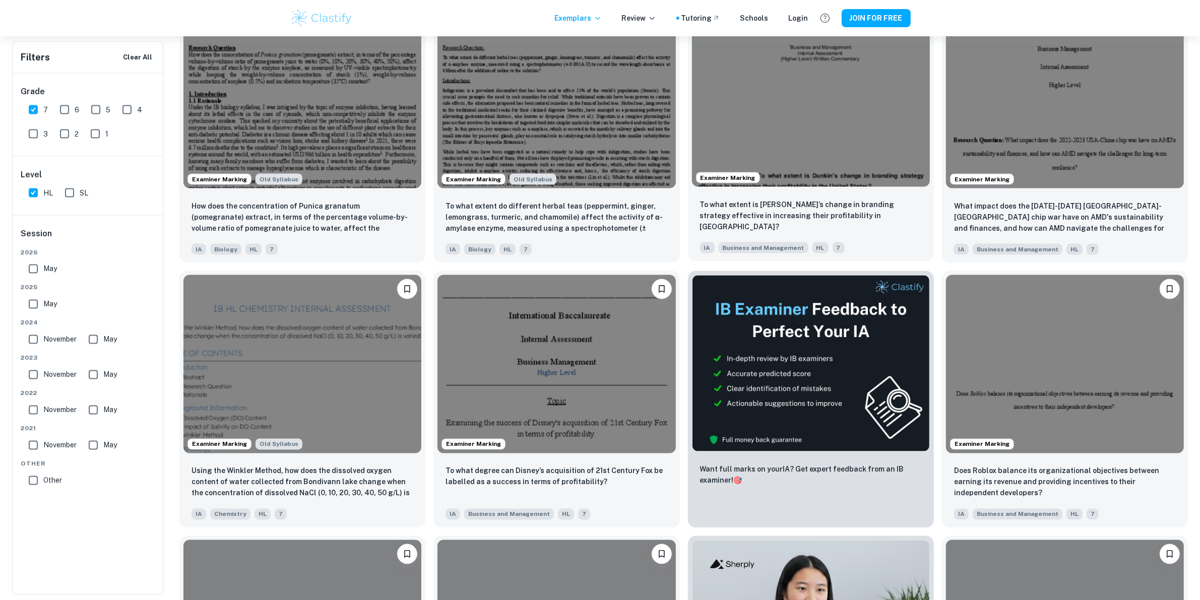
scroll to position [2142, 0]
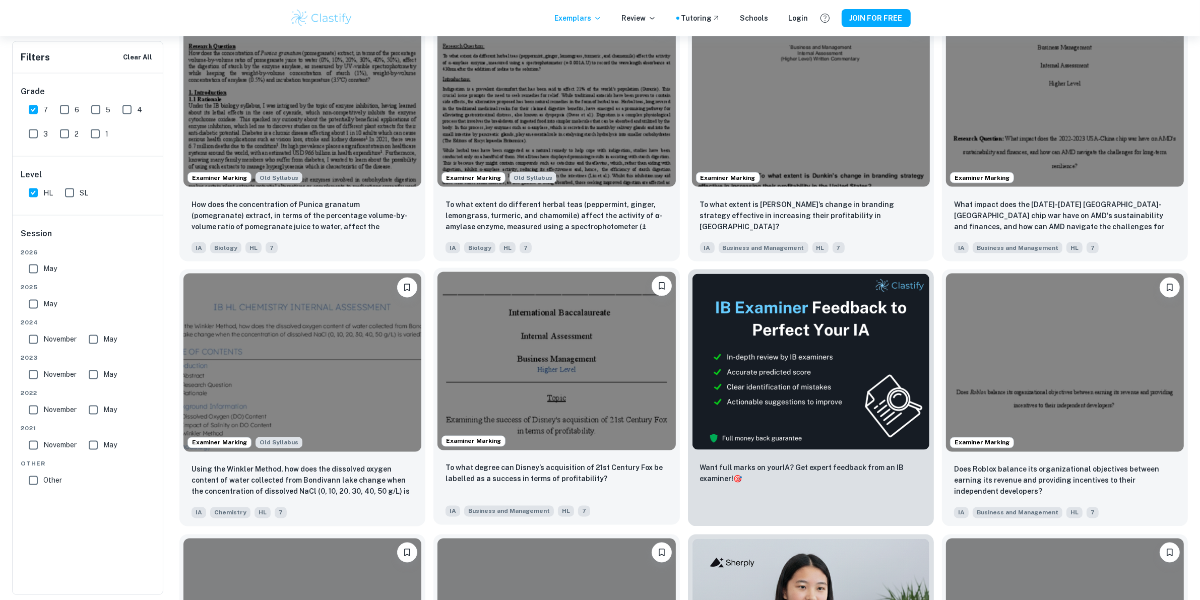
click at [637, 371] on img at bounding box center [557, 361] width 238 height 178
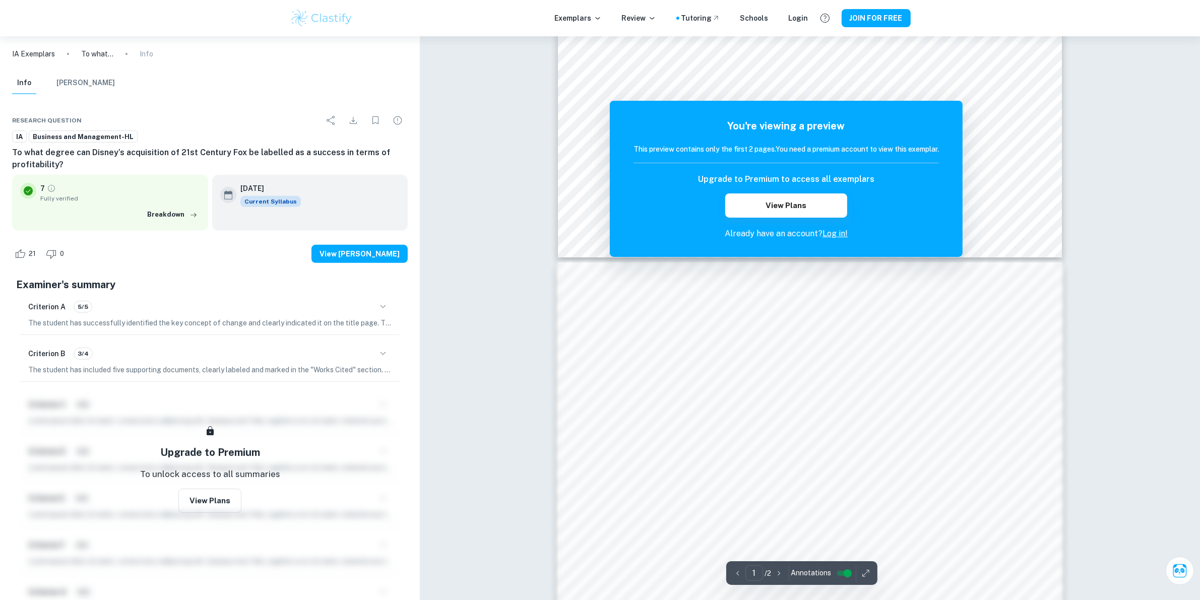
scroll to position [825, 0]
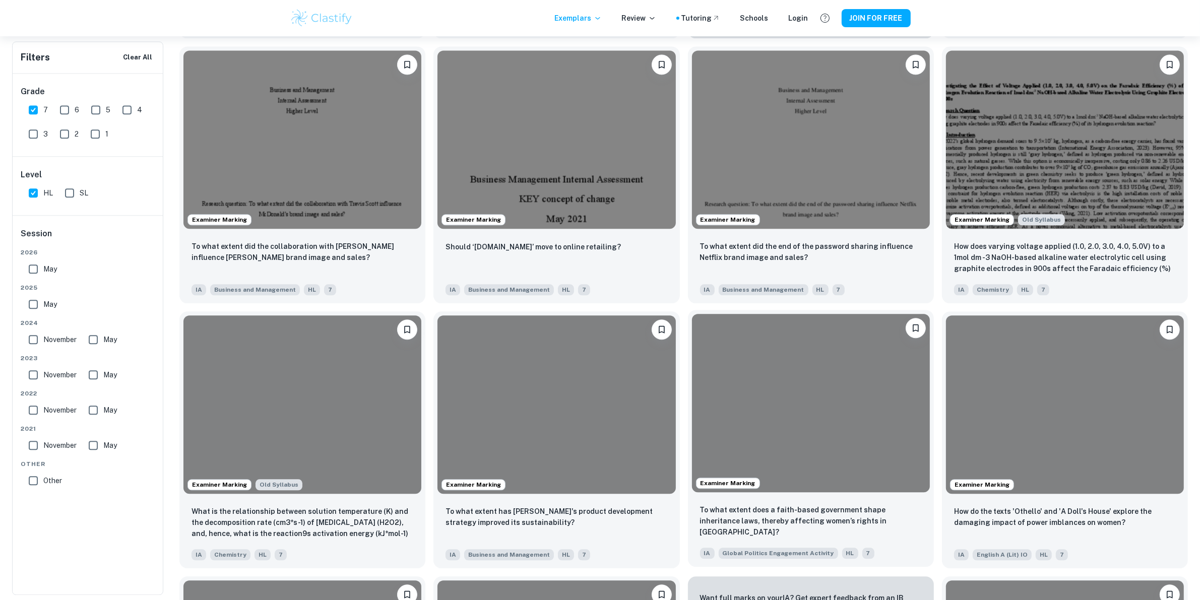
scroll to position [2898, 0]
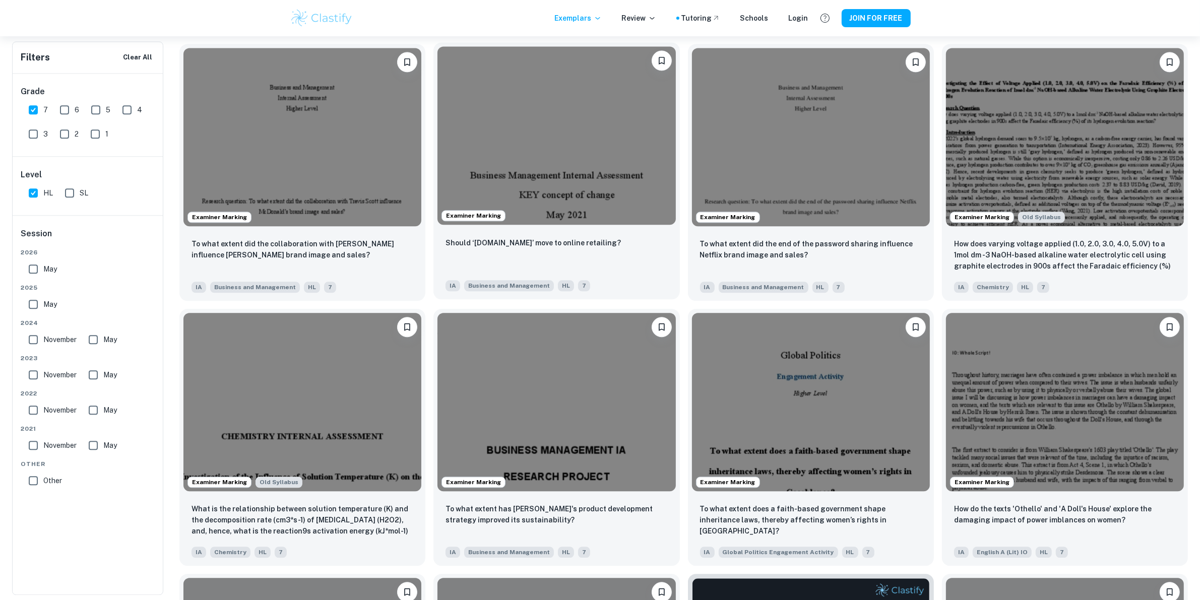
click at [641, 201] on img at bounding box center [557, 135] width 238 height 178
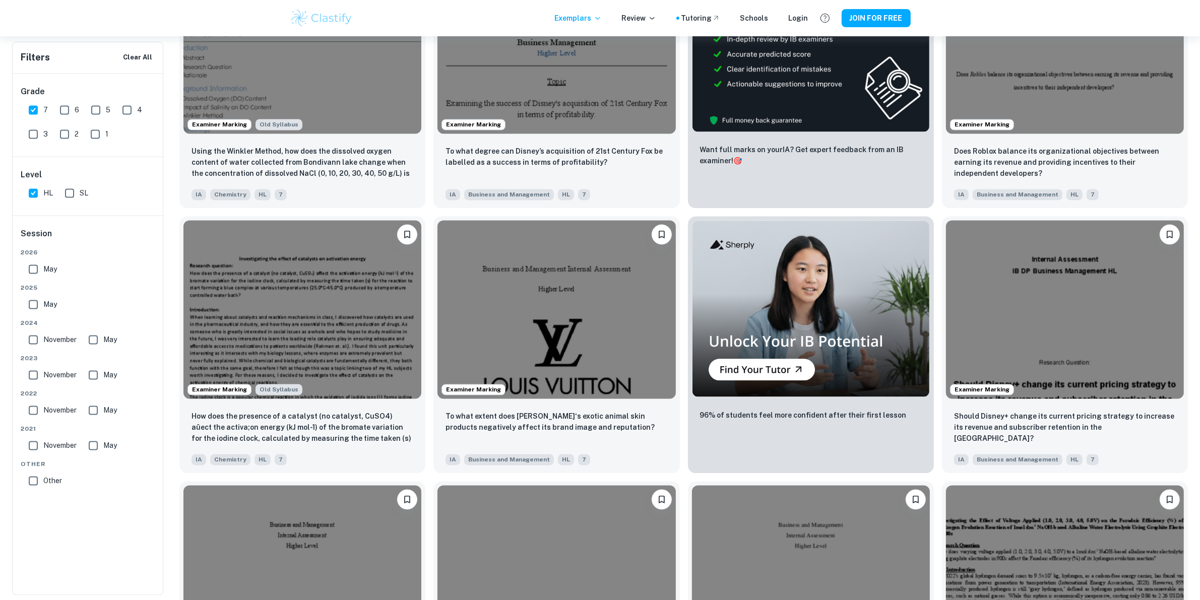
scroll to position [2457, 0]
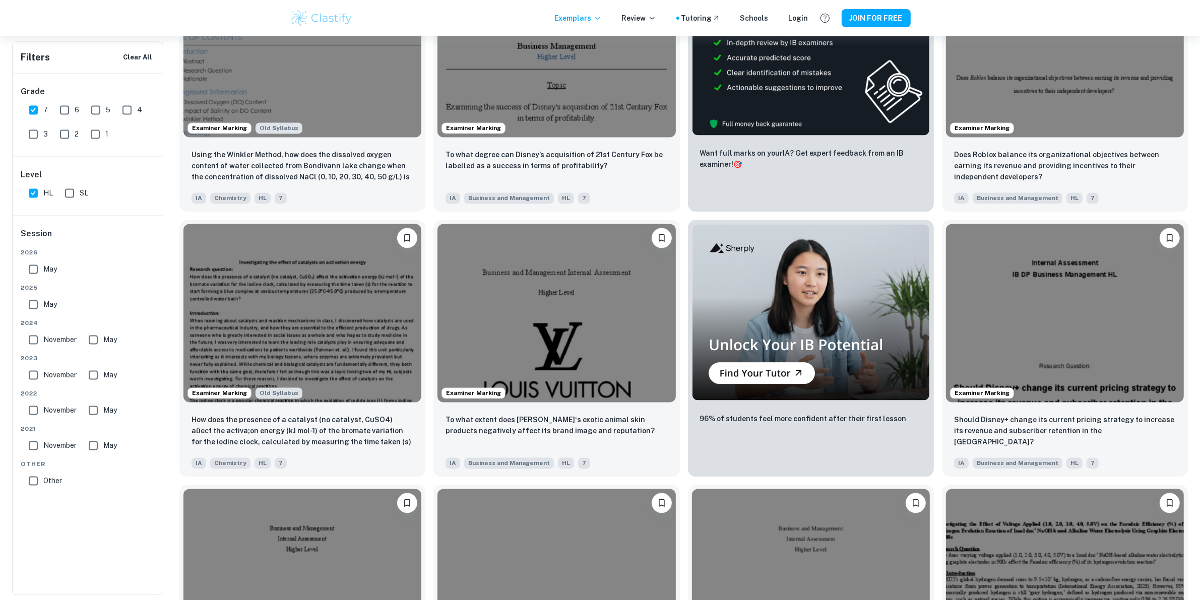
click at [41, 192] on input "HL" at bounding box center [33, 193] width 20 height 20
checkbox input "false"
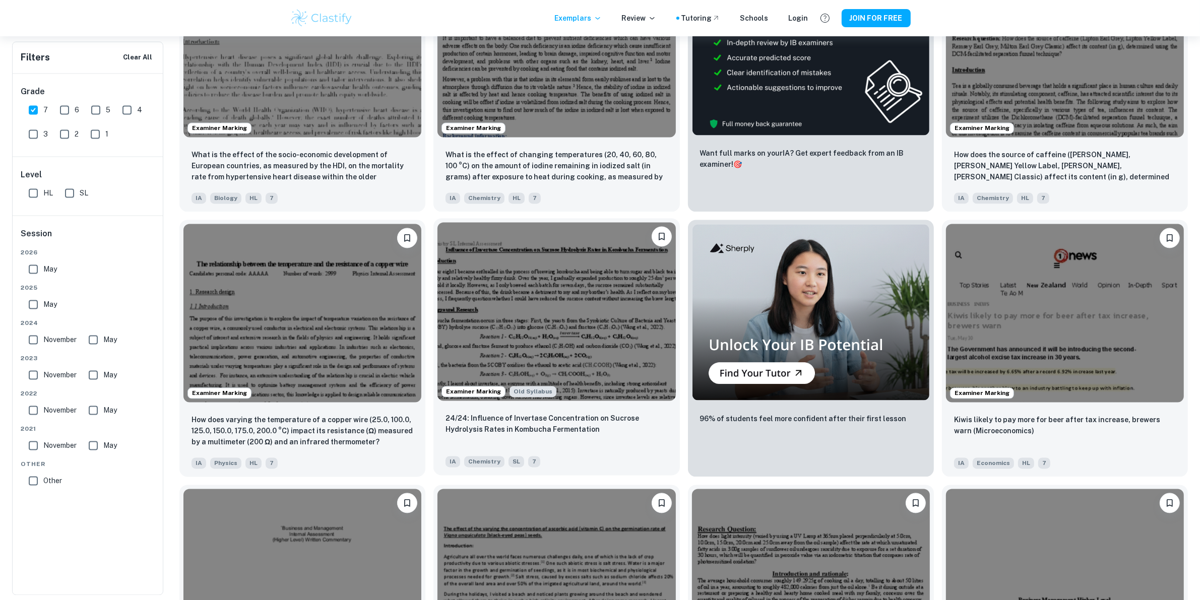
click at [653, 318] on img at bounding box center [557, 311] width 238 height 178
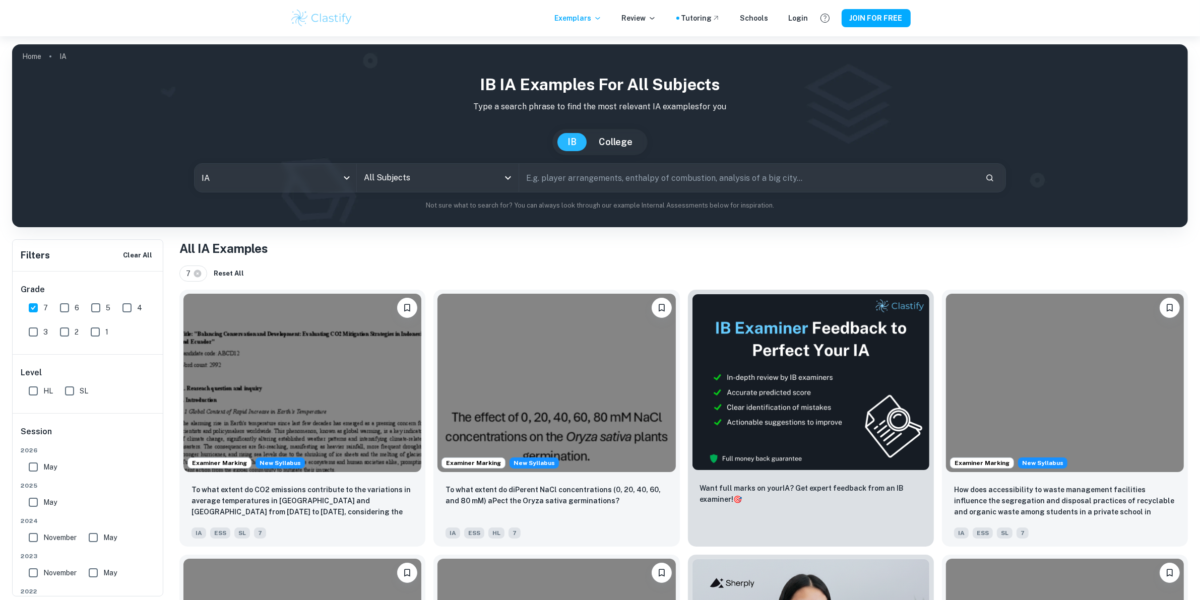
click at [384, 174] on input "All Subjects" at bounding box center [430, 177] width 138 height 19
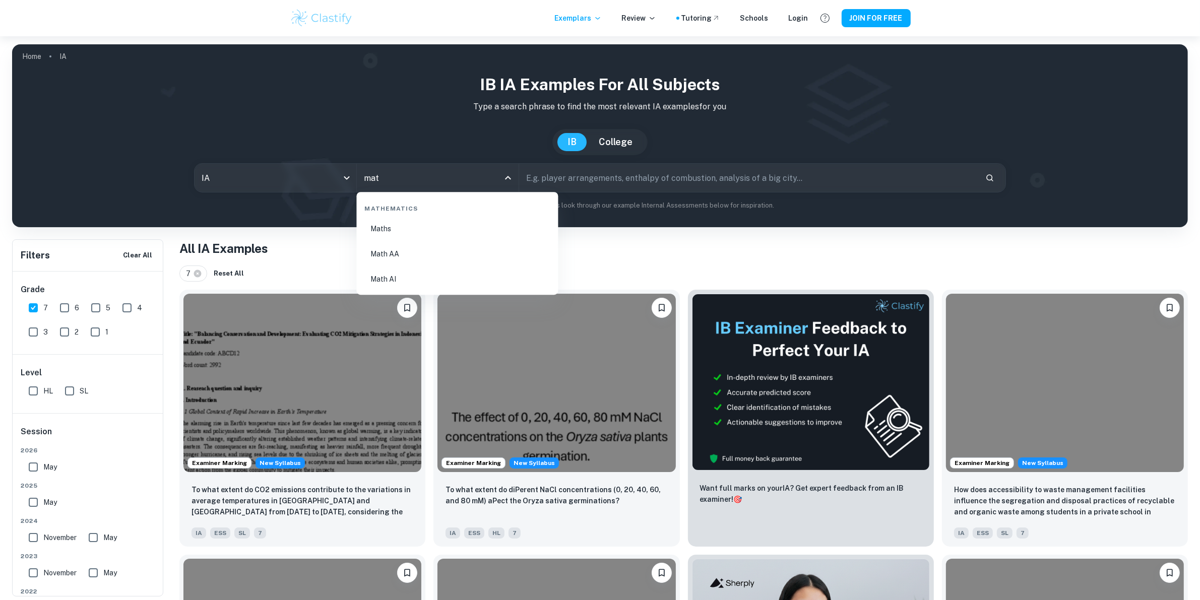
type input "math"
click at [419, 260] on li "Math AA" at bounding box center [458, 253] width 194 height 23
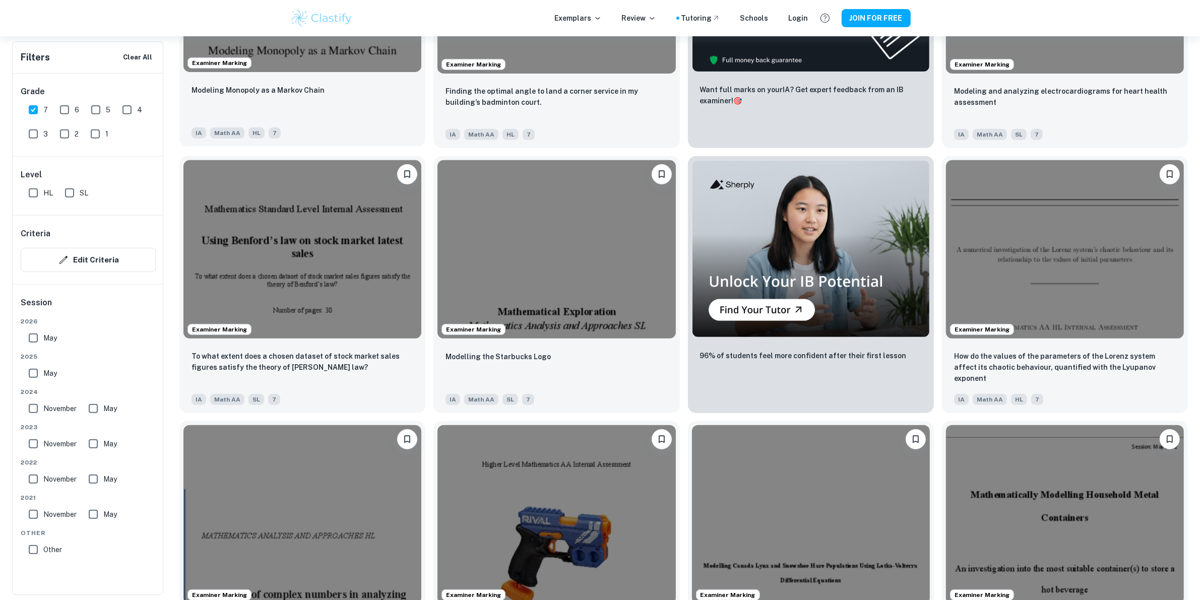
scroll to position [504, 0]
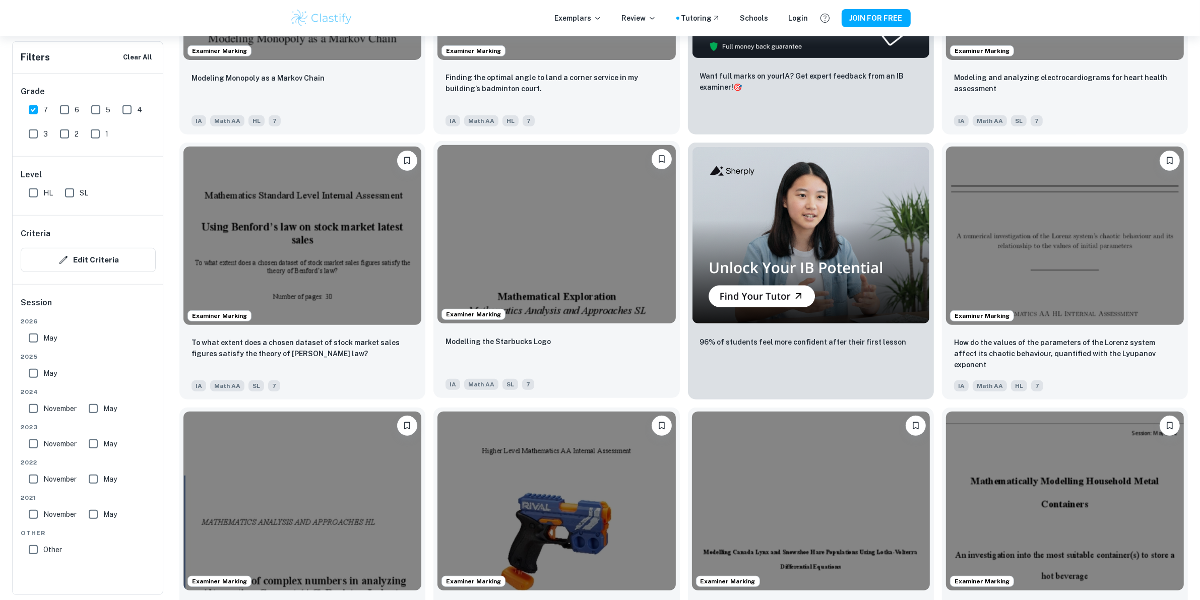
click at [441, 257] on img at bounding box center [557, 234] width 238 height 178
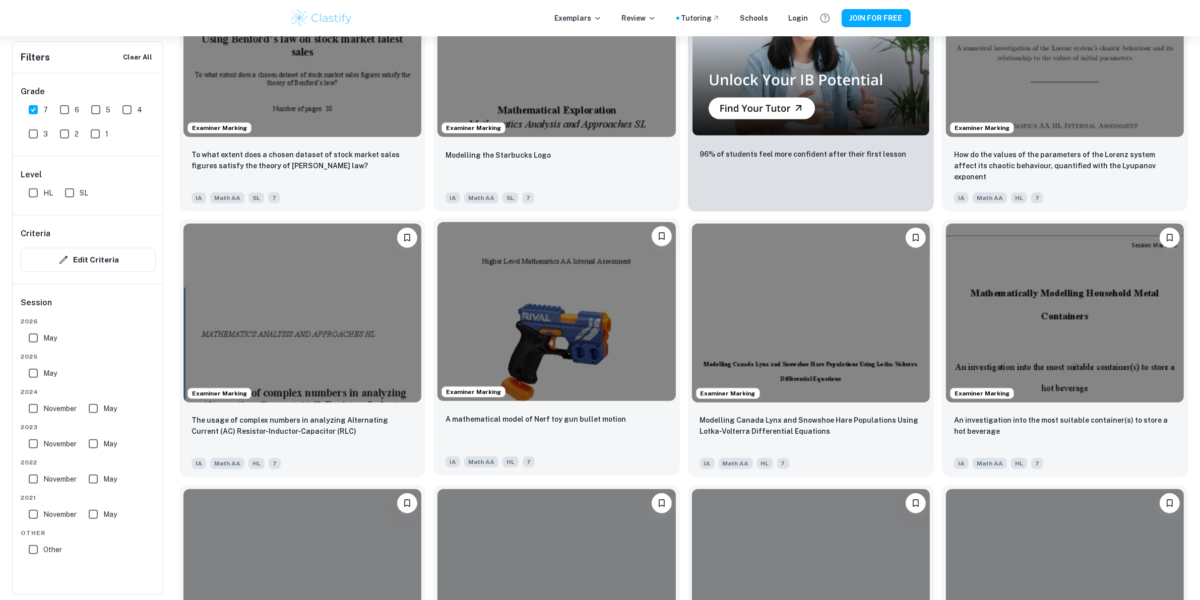
scroll to position [693, 0]
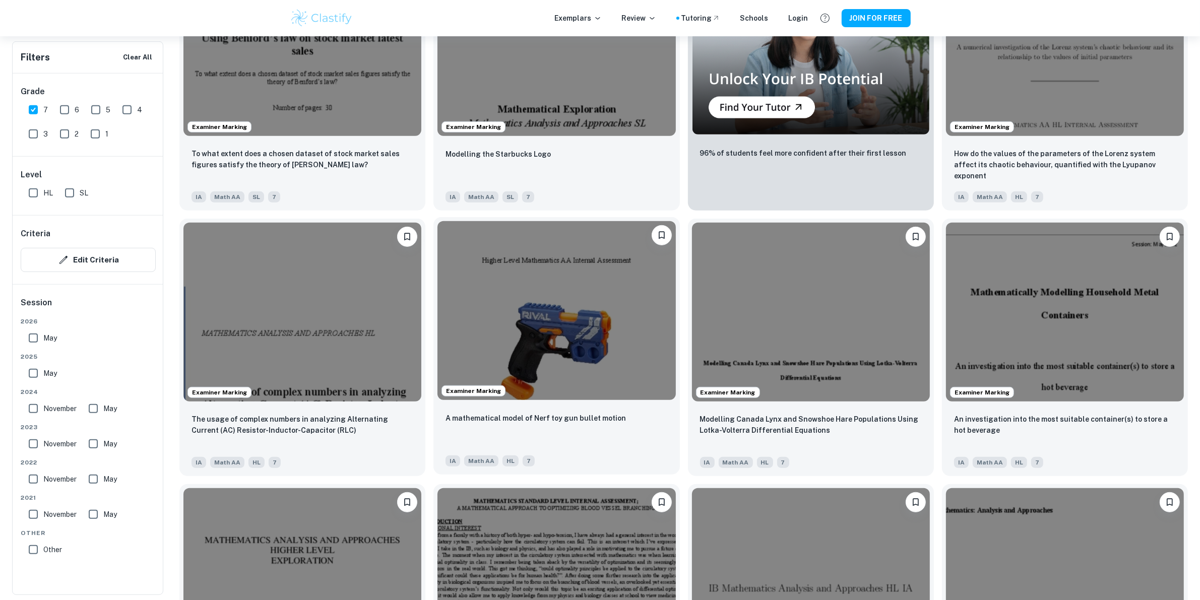
click at [581, 306] on img at bounding box center [557, 310] width 238 height 178
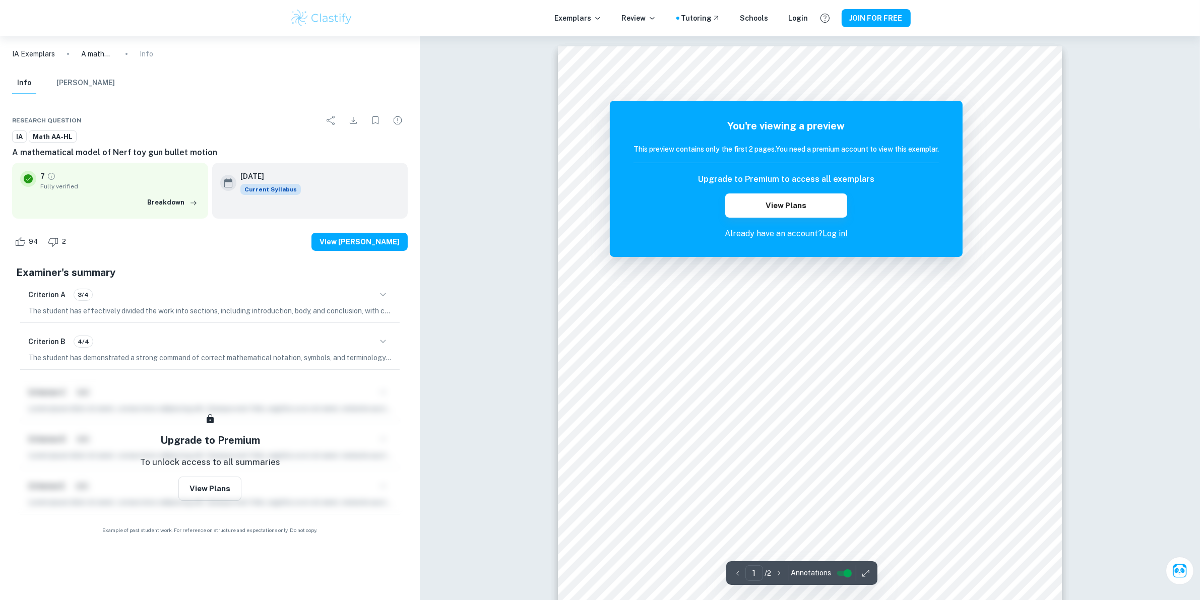
click at [833, 232] on link "Log in!" at bounding box center [835, 234] width 25 height 10
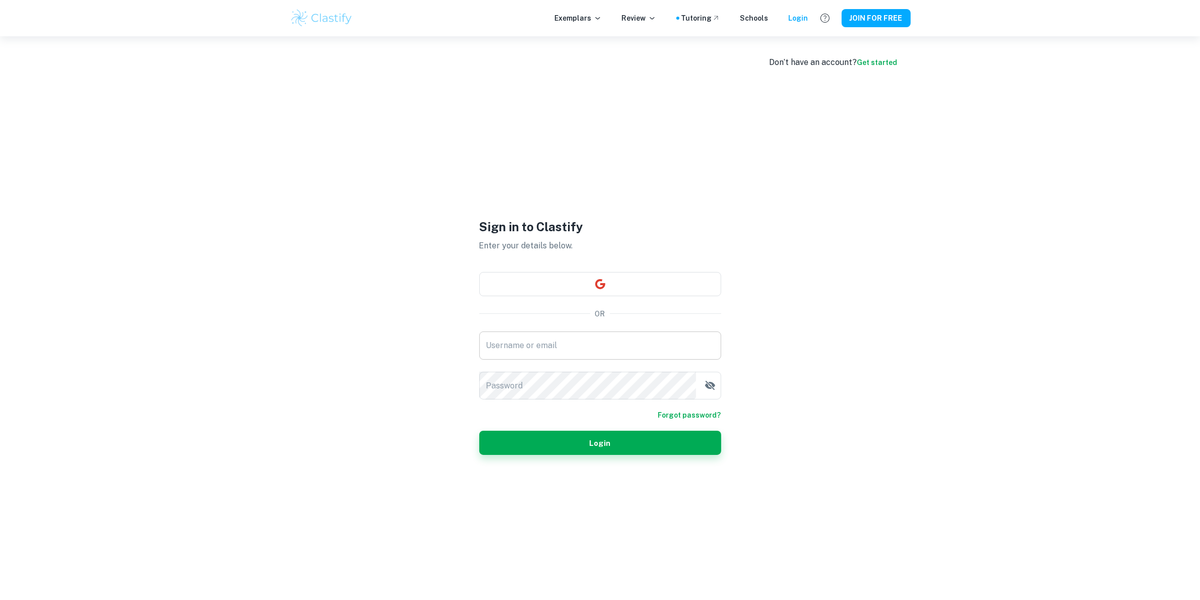
click at [586, 346] on input "Username or email" at bounding box center [600, 346] width 242 height 28
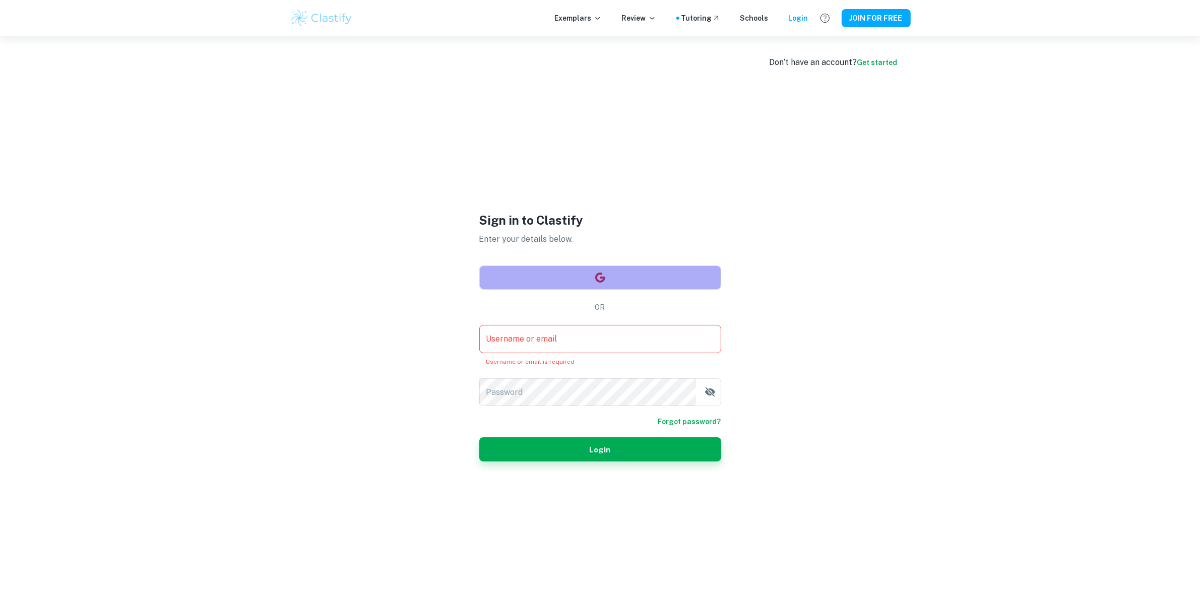
click at [613, 283] on button "button" at bounding box center [600, 278] width 242 height 24
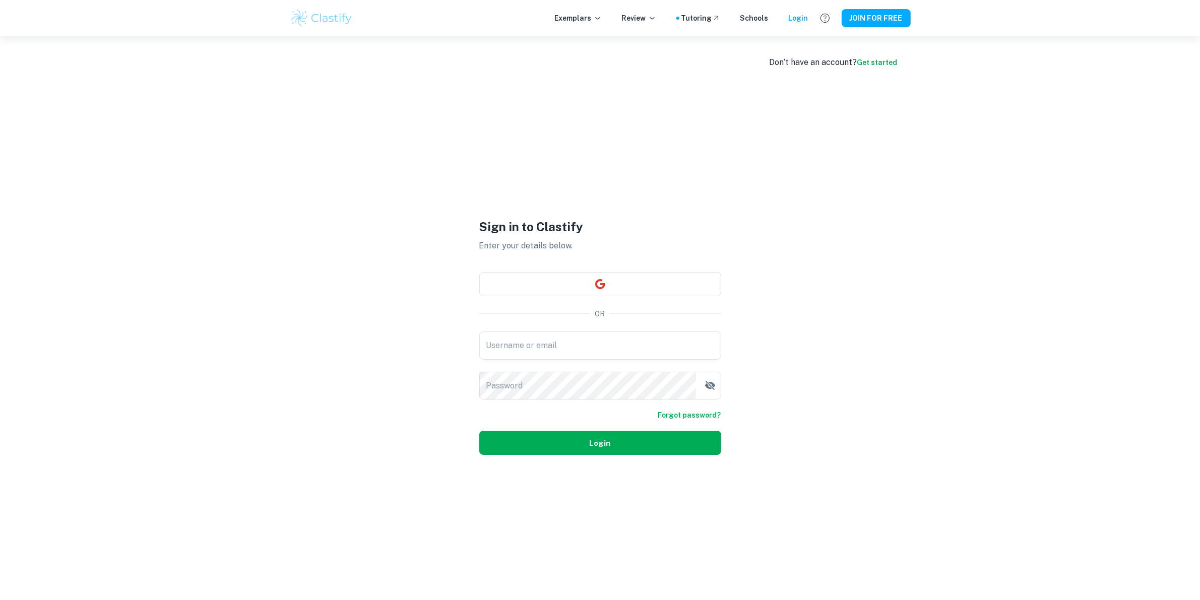
click at [669, 441] on button "Login" at bounding box center [600, 443] width 242 height 24
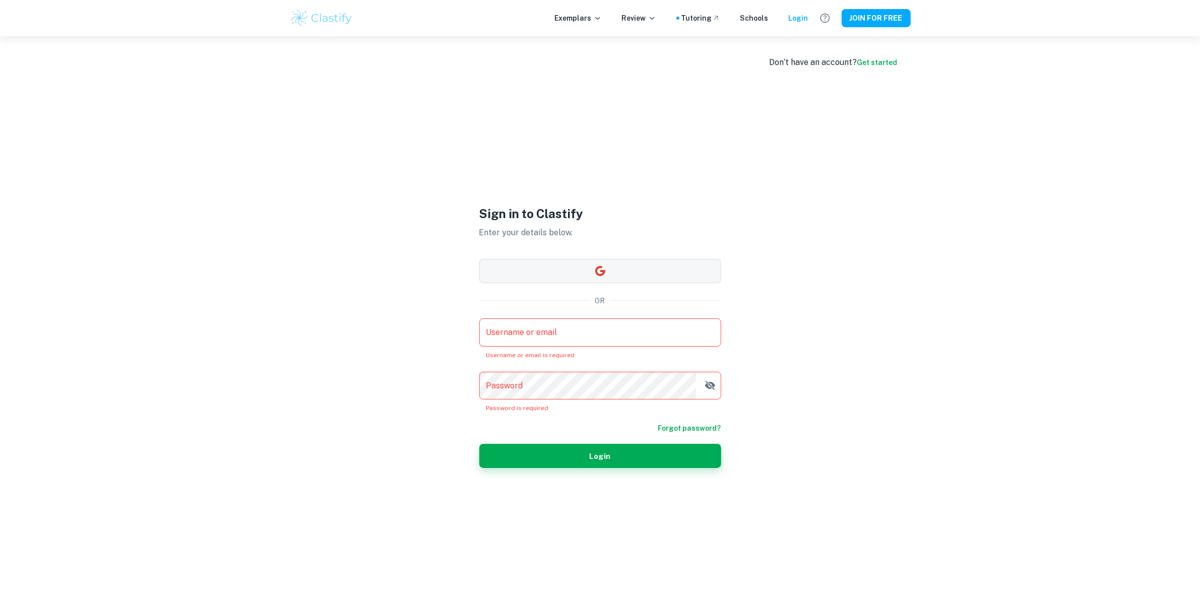
click at [667, 274] on button "button" at bounding box center [600, 271] width 242 height 24
